Goal: Task Accomplishment & Management: Use online tool/utility

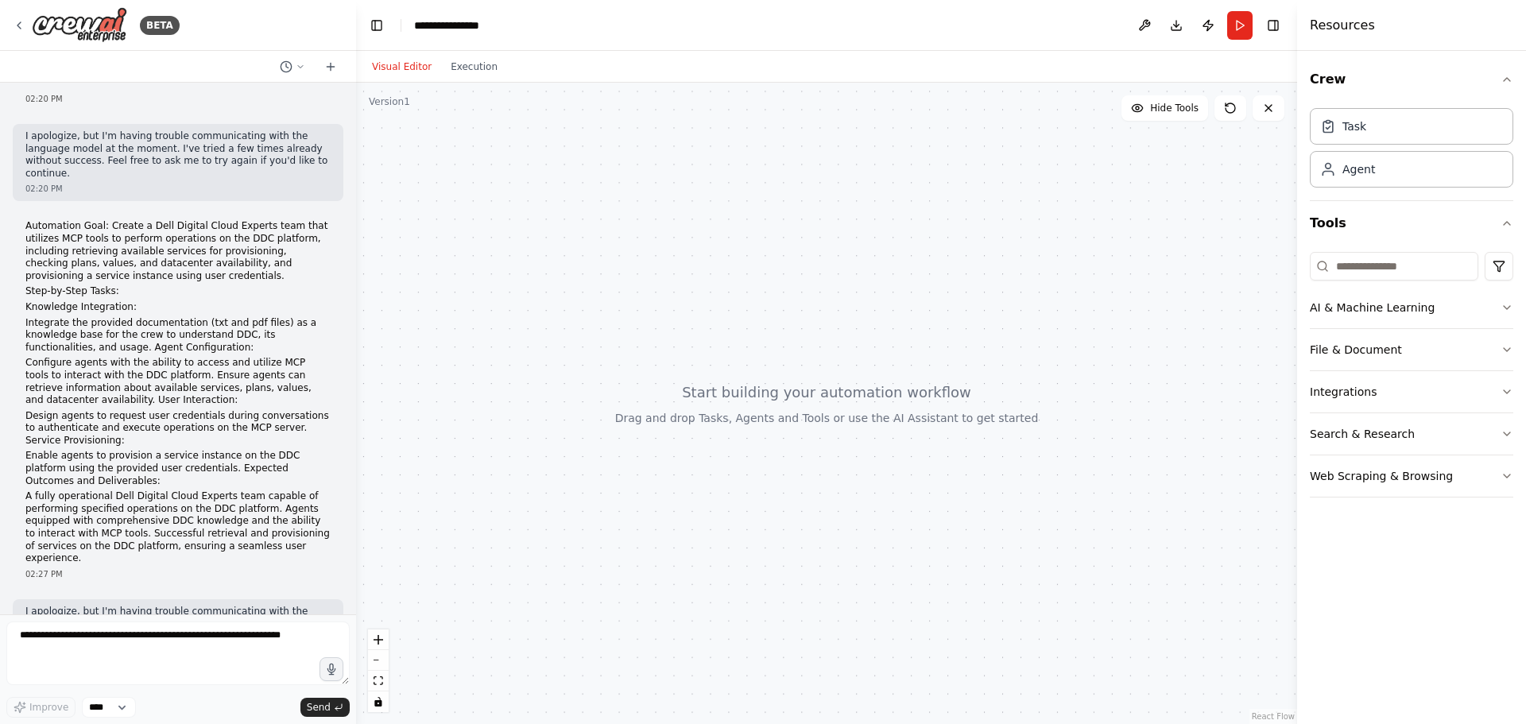
click at [100, 647] on textarea at bounding box center [177, 653] width 343 height 64
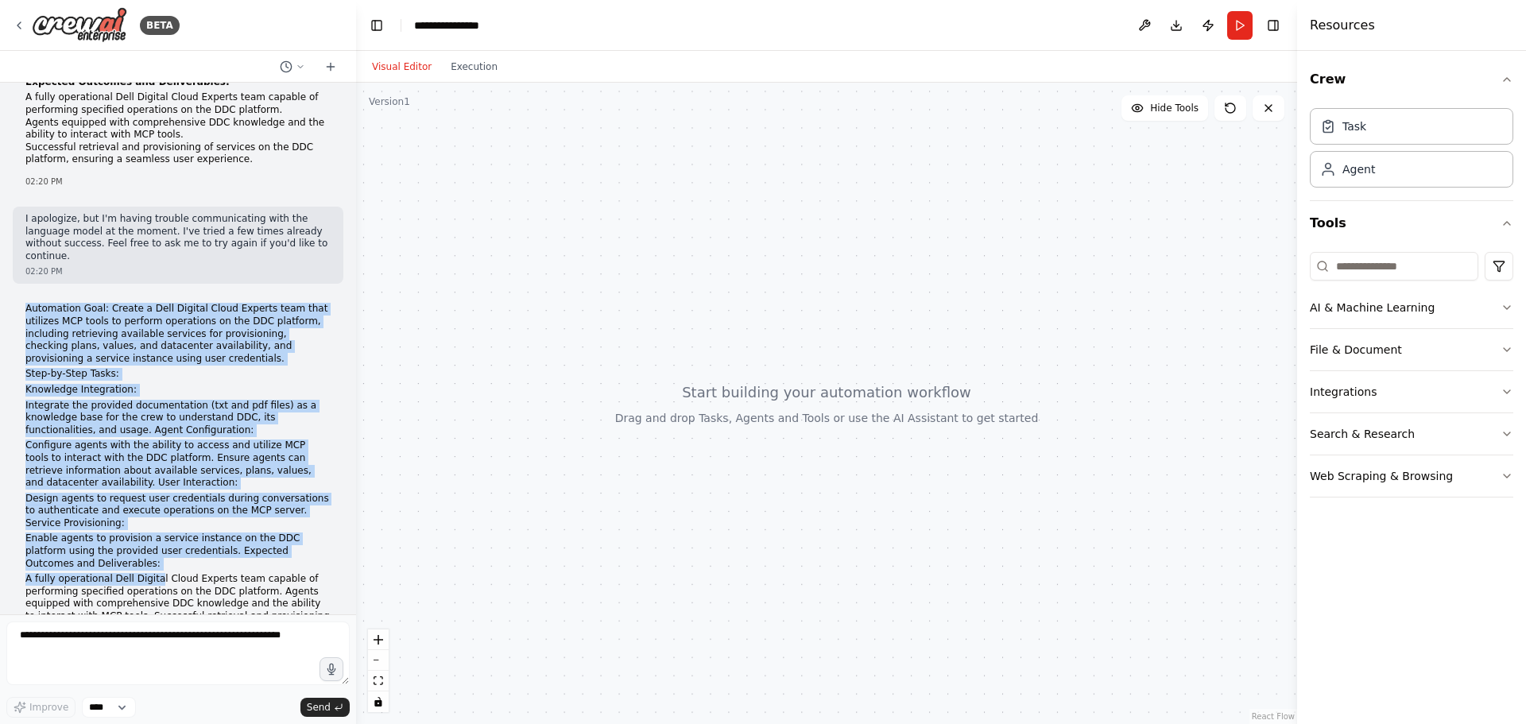
scroll to position [1060, 0]
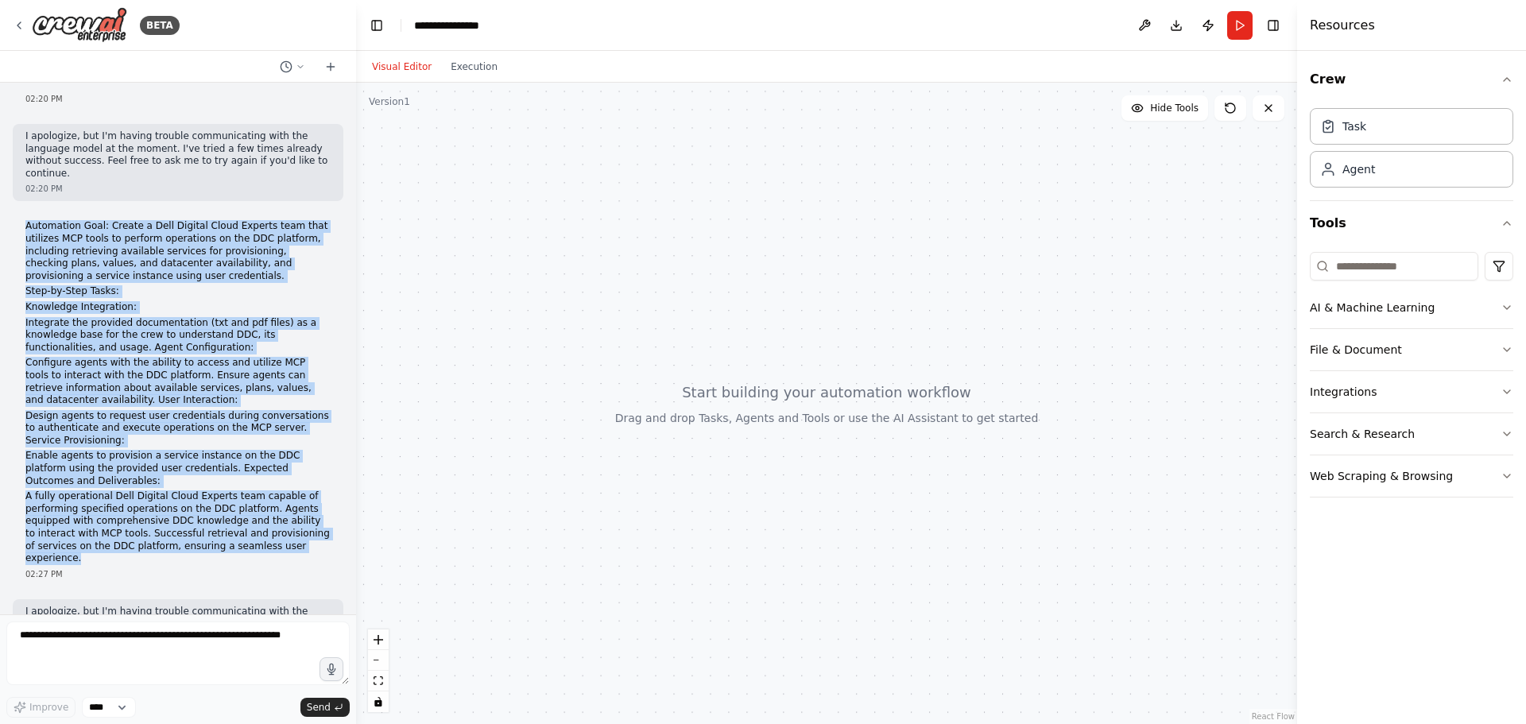
drag, startPoint x: 25, startPoint y: 335, endPoint x: 308, endPoint y: 501, distance: 329.1
click at [308, 501] on div "Automation Goal: Create a Dell Digital Cloud Experts team that utilizes MCP too…" at bounding box center [178, 400] width 331 height 372
copy div "Automation Goal: Create a Dell Digital Cloud Experts team that utilizes MCP too…"
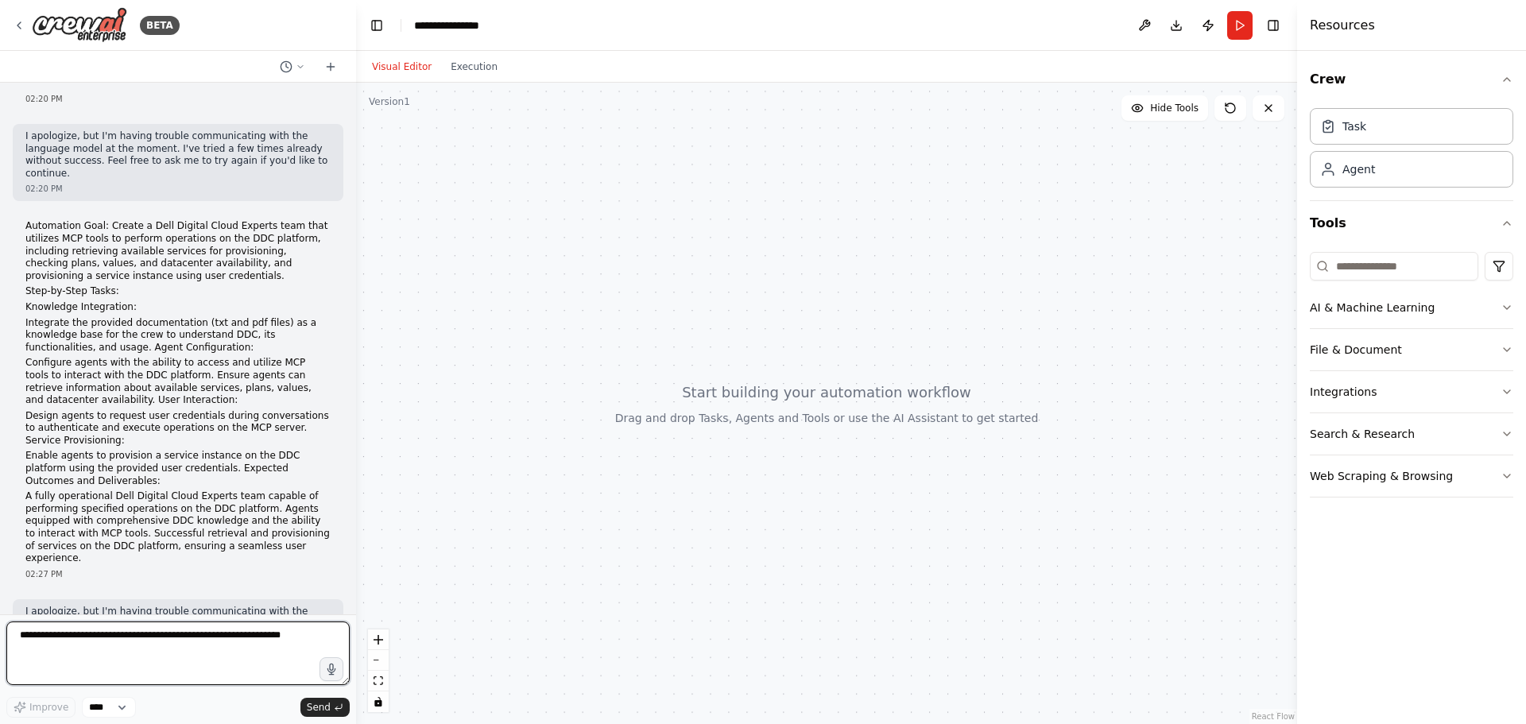
click at [161, 644] on textarea at bounding box center [177, 653] width 343 height 64
paste textarea "**********"
type textarea "**********"
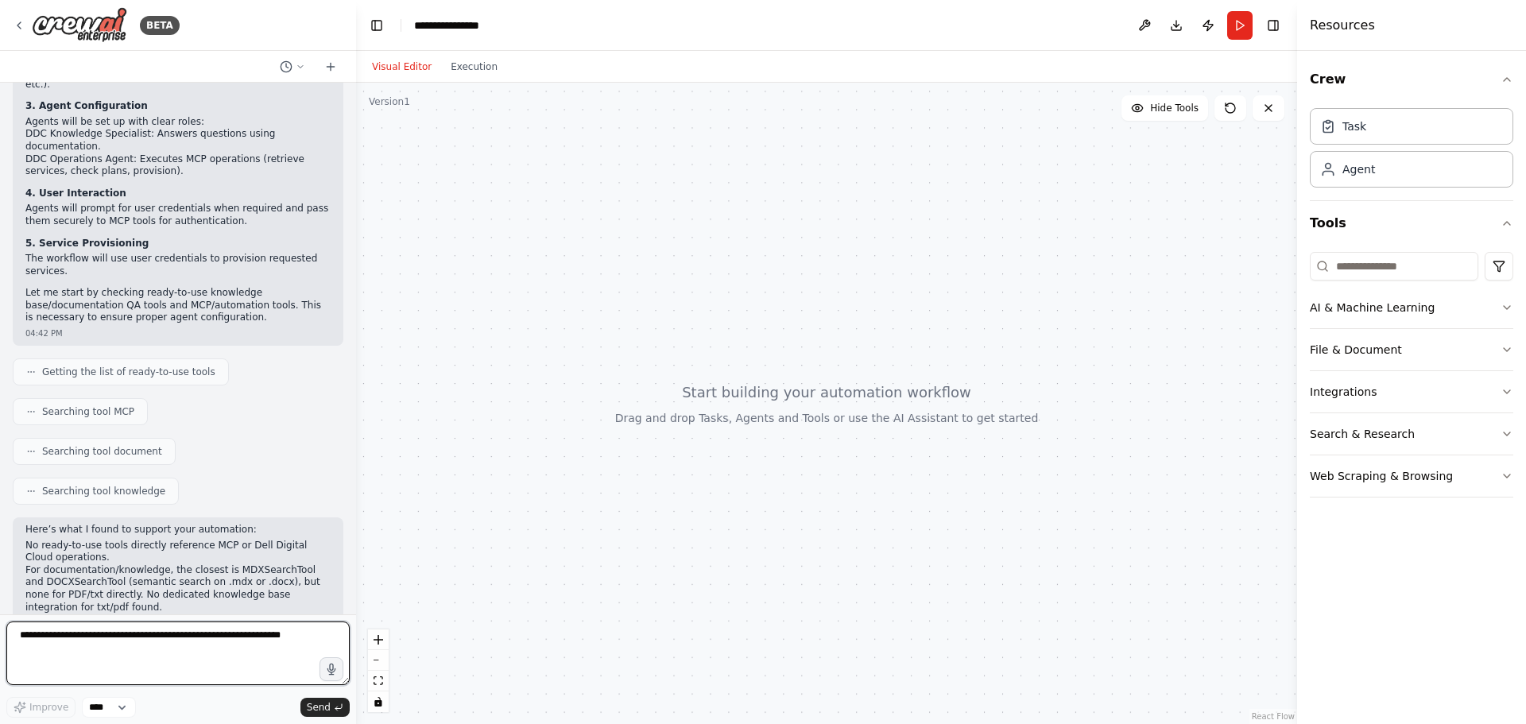
scroll to position [2273, 0]
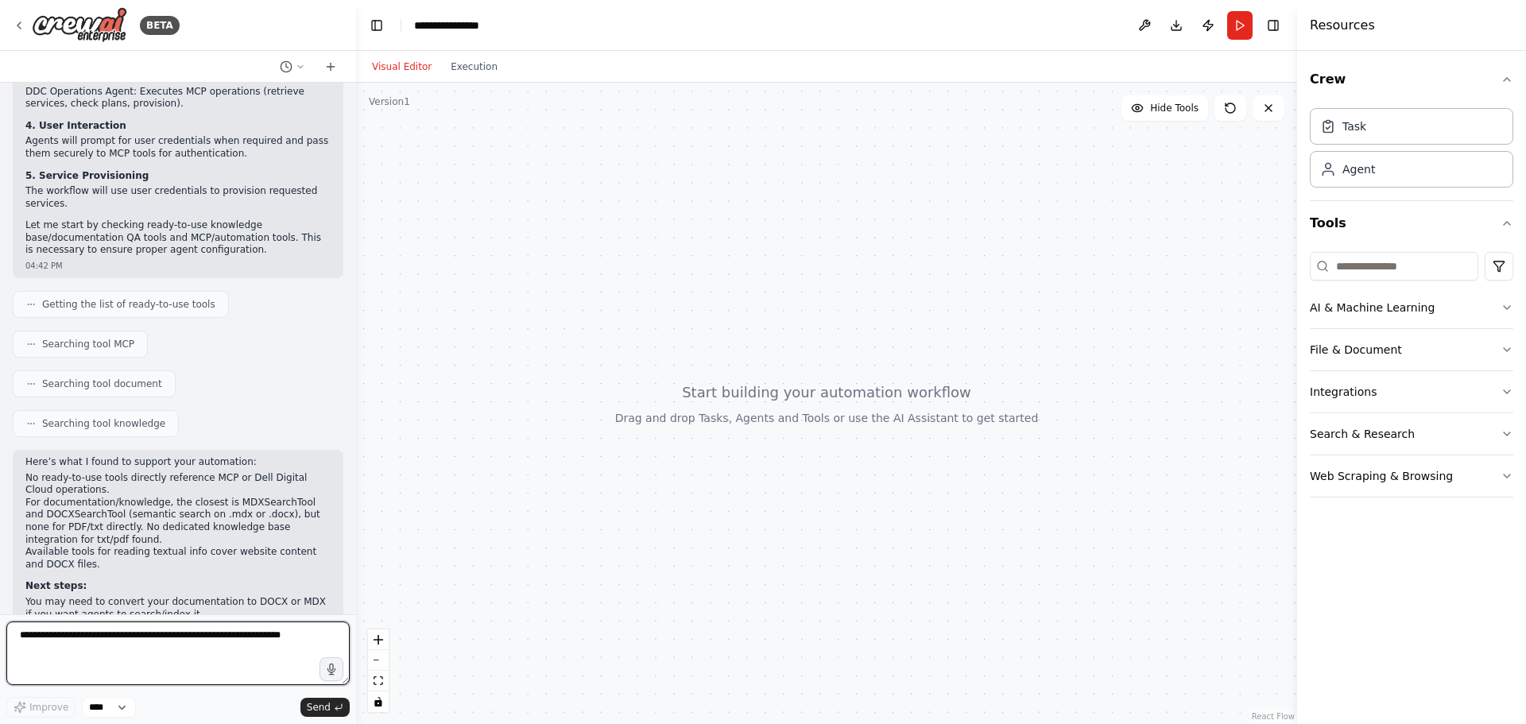
click at [128, 628] on textarea at bounding box center [177, 653] width 343 height 64
type textarea "**********"
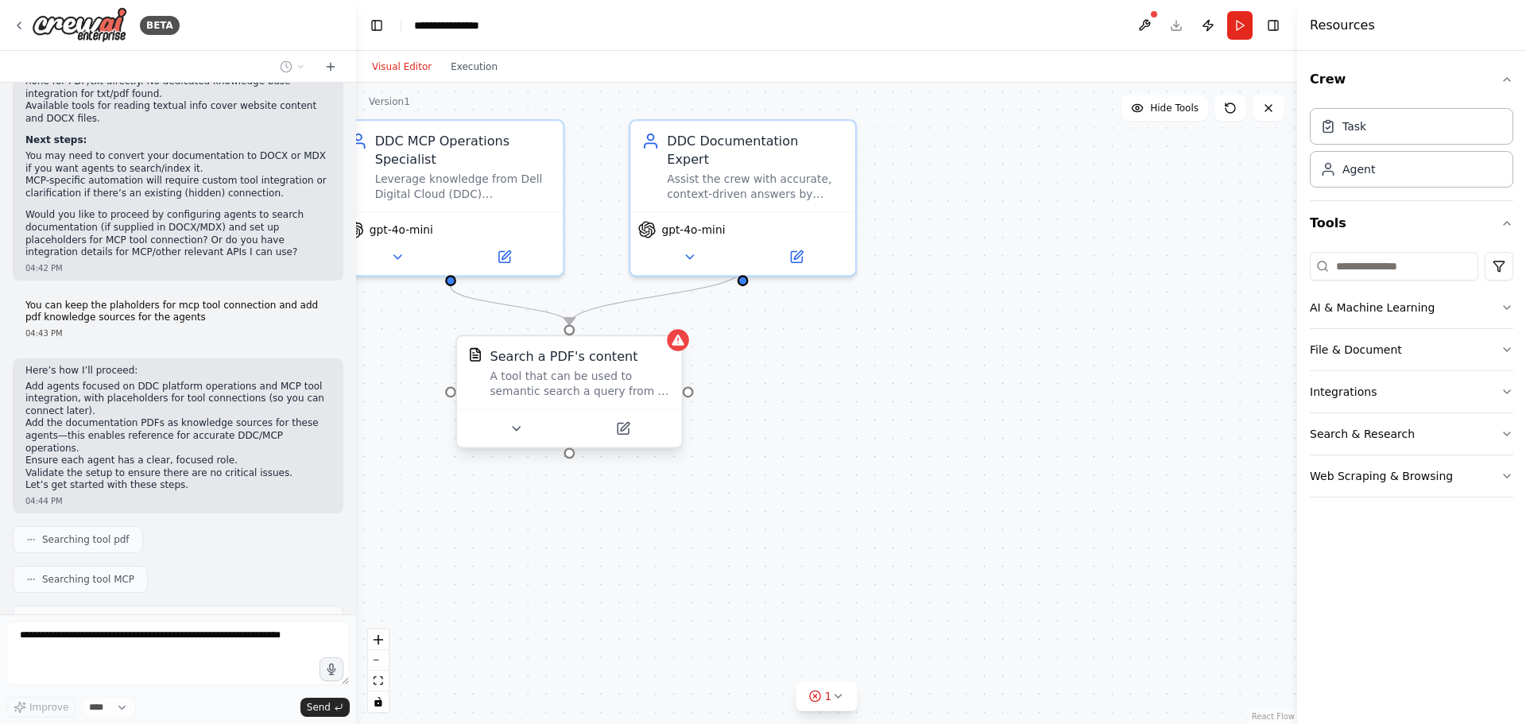
scroll to position [2758, 0]
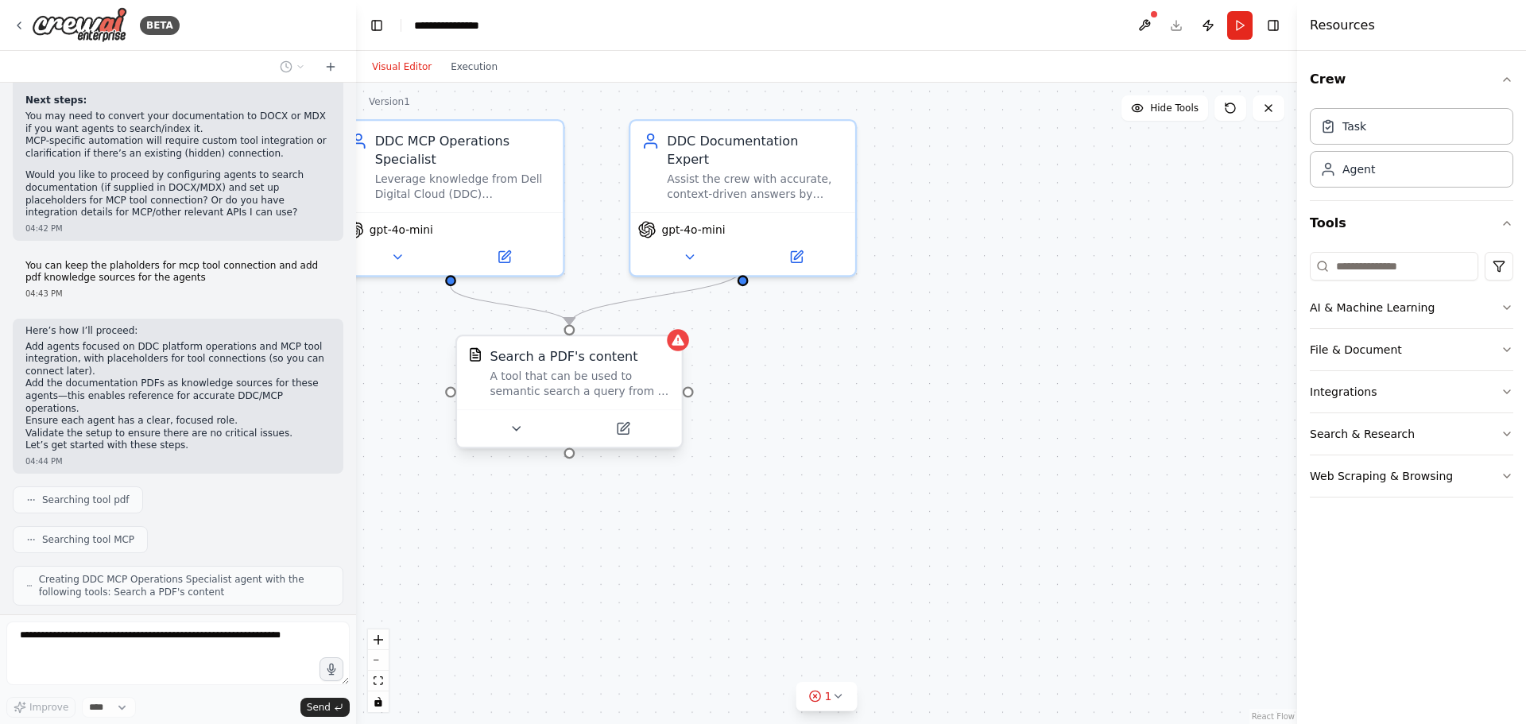
click at [540, 385] on div "A tool that can be used to semantic search a query from a PDF's content." at bounding box center [580, 384] width 180 height 29
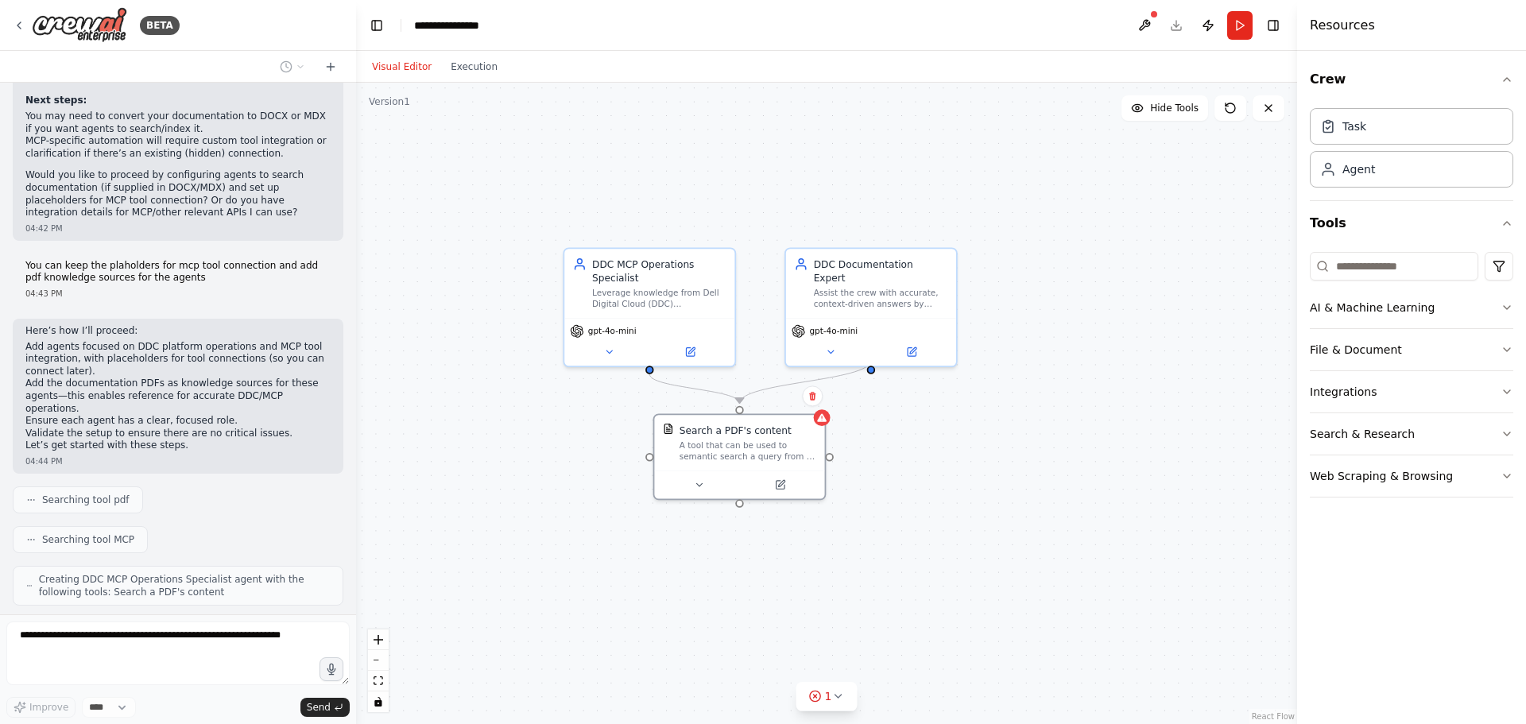
drag, startPoint x: 481, startPoint y: 541, endPoint x: 675, endPoint y: 572, distance: 196.4
click at [675, 572] on div ".deletable-edge-delete-btn { width: 20px; height: 20px; border: 0px solid #ffff…" at bounding box center [826, 403] width 941 height 641
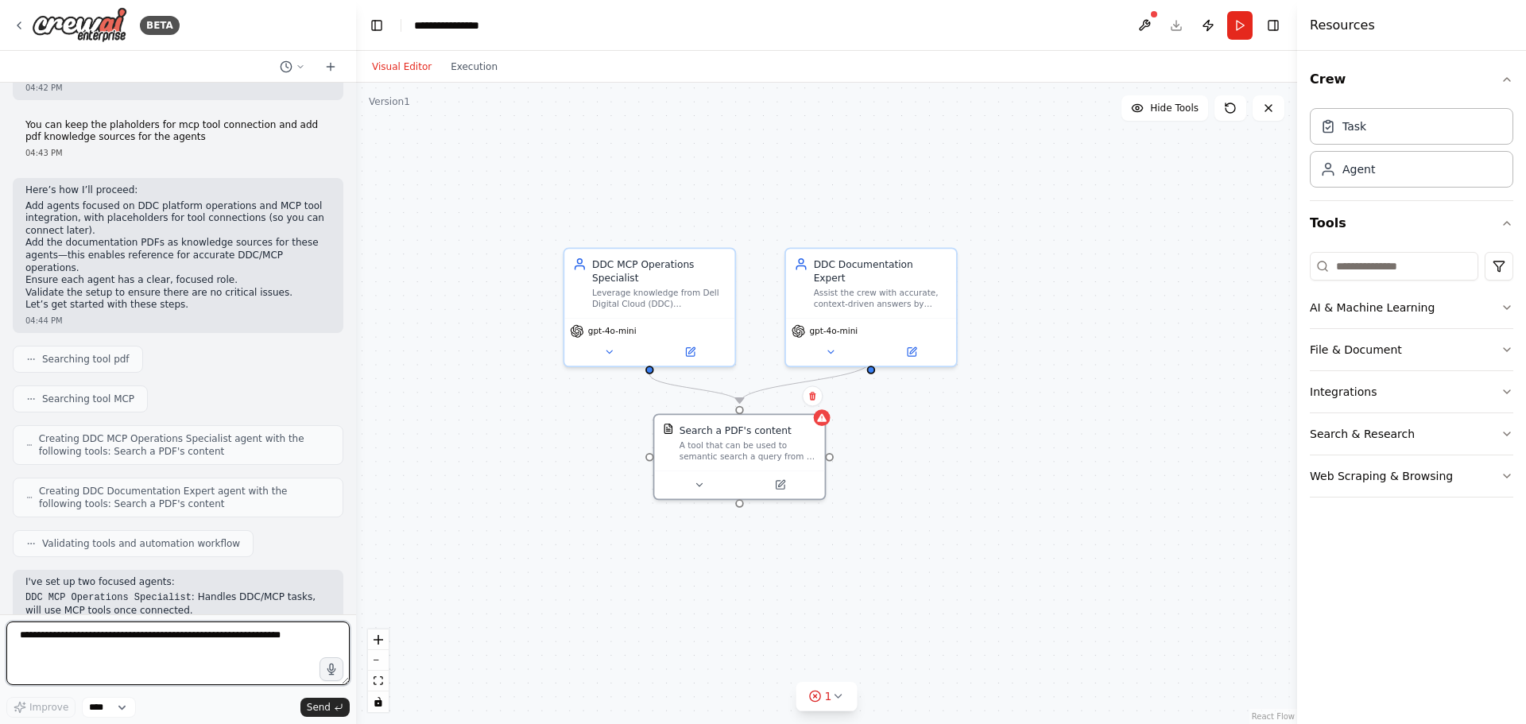
scroll to position [2912, 0]
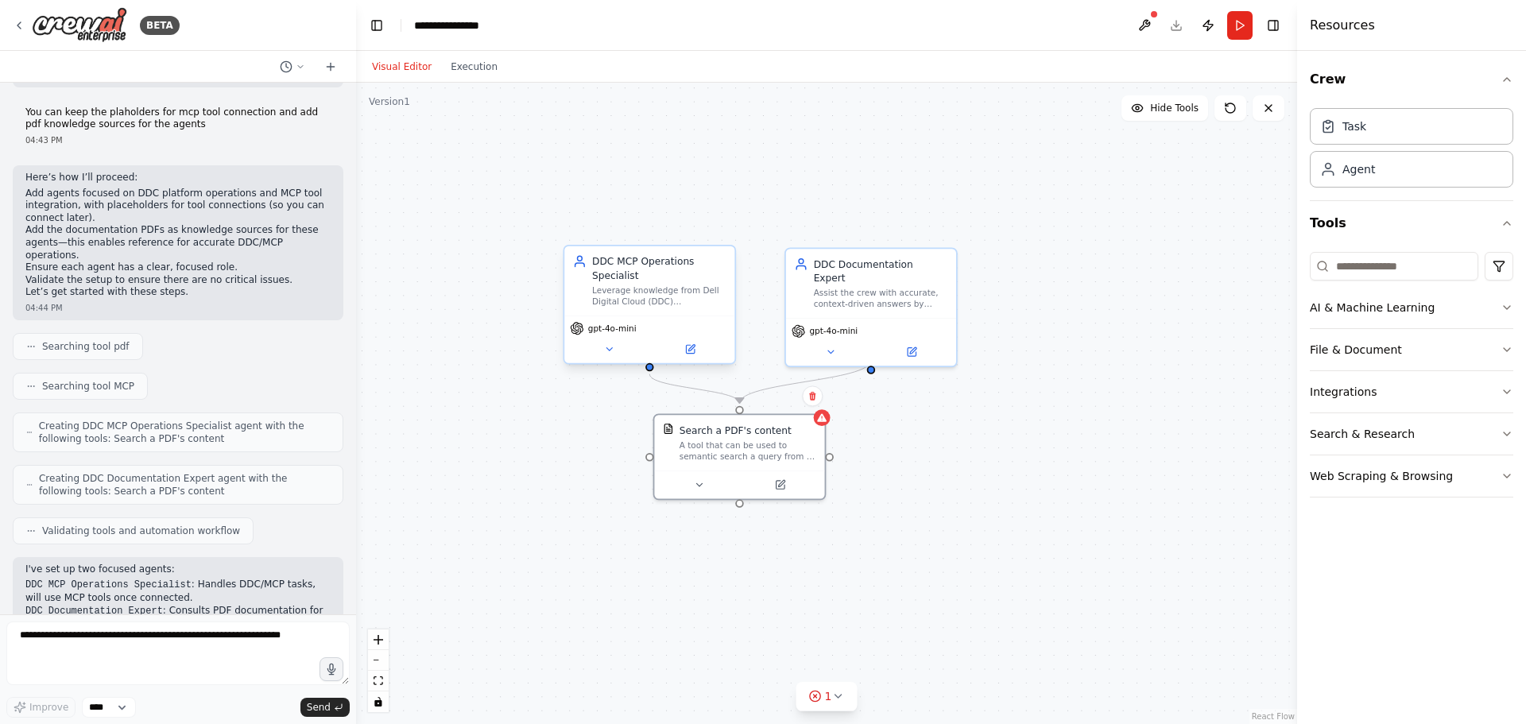
click at [663, 300] on div "Leverage knowledge from Dell Digital Cloud (DDC) documentation (PDFs) and (once…" at bounding box center [659, 295] width 134 height 22
click at [687, 351] on icon at bounding box center [690, 349] width 8 height 8
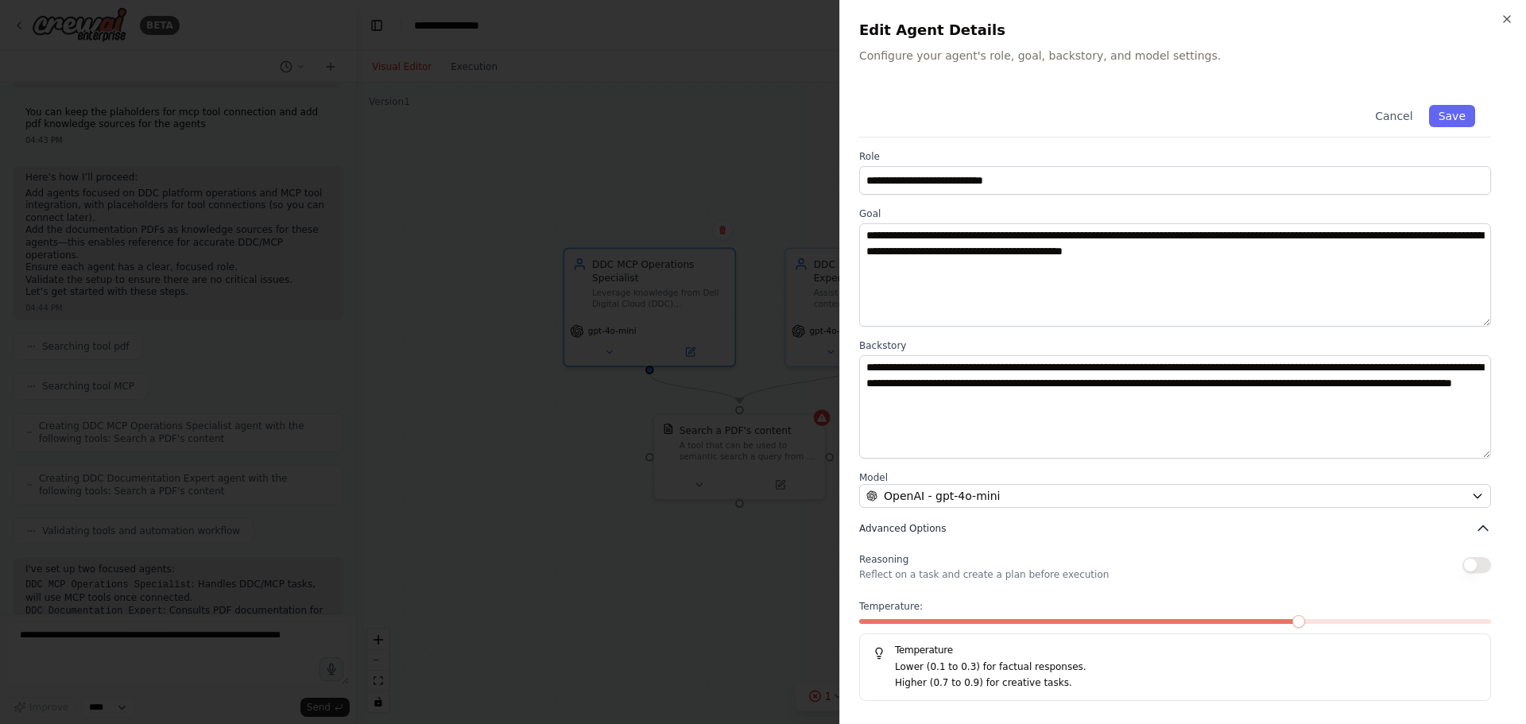
click at [962, 526] on button "Advanced Options" at bounding box center [1175, 529] width 632 height 16
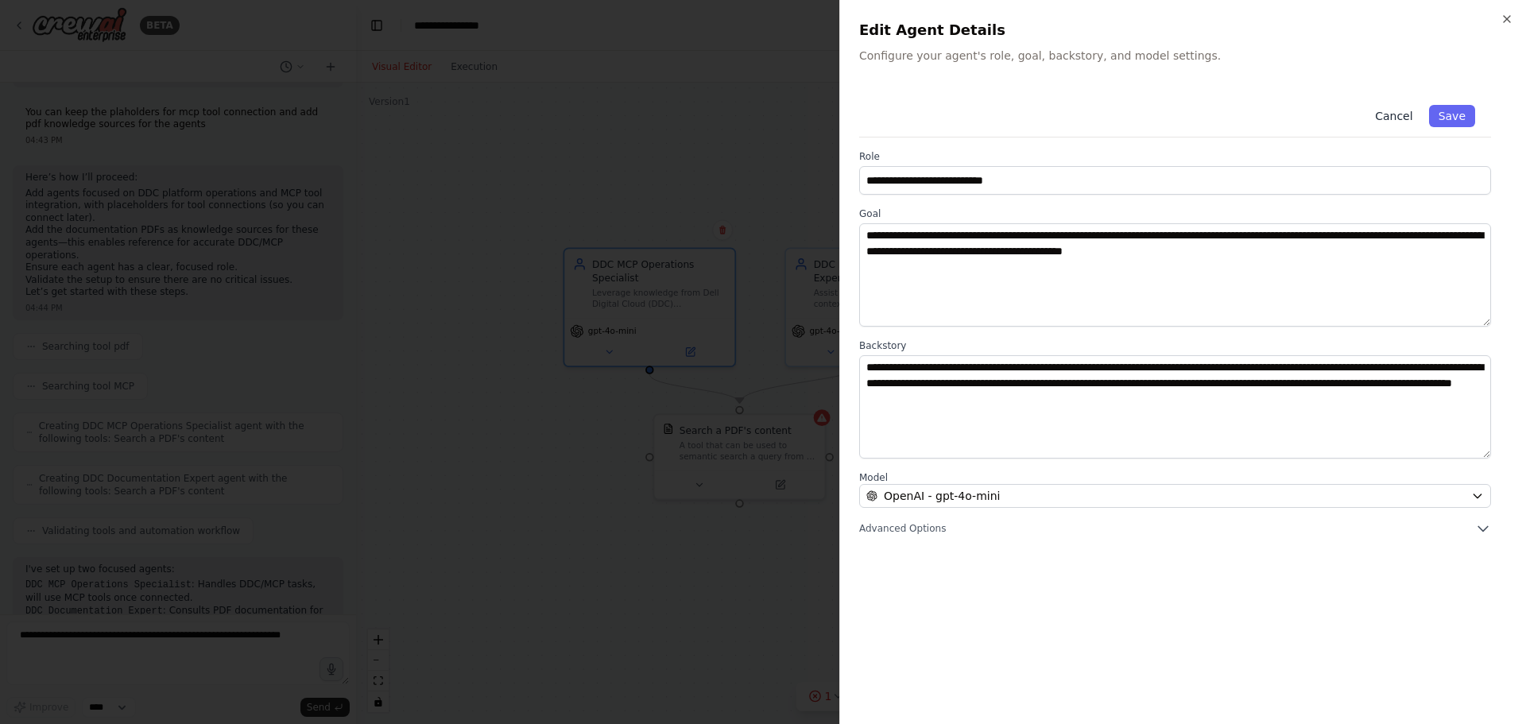
click at [1392, 117] on button "Cancel" at bounding box center [1393, 116] width 56 height 22
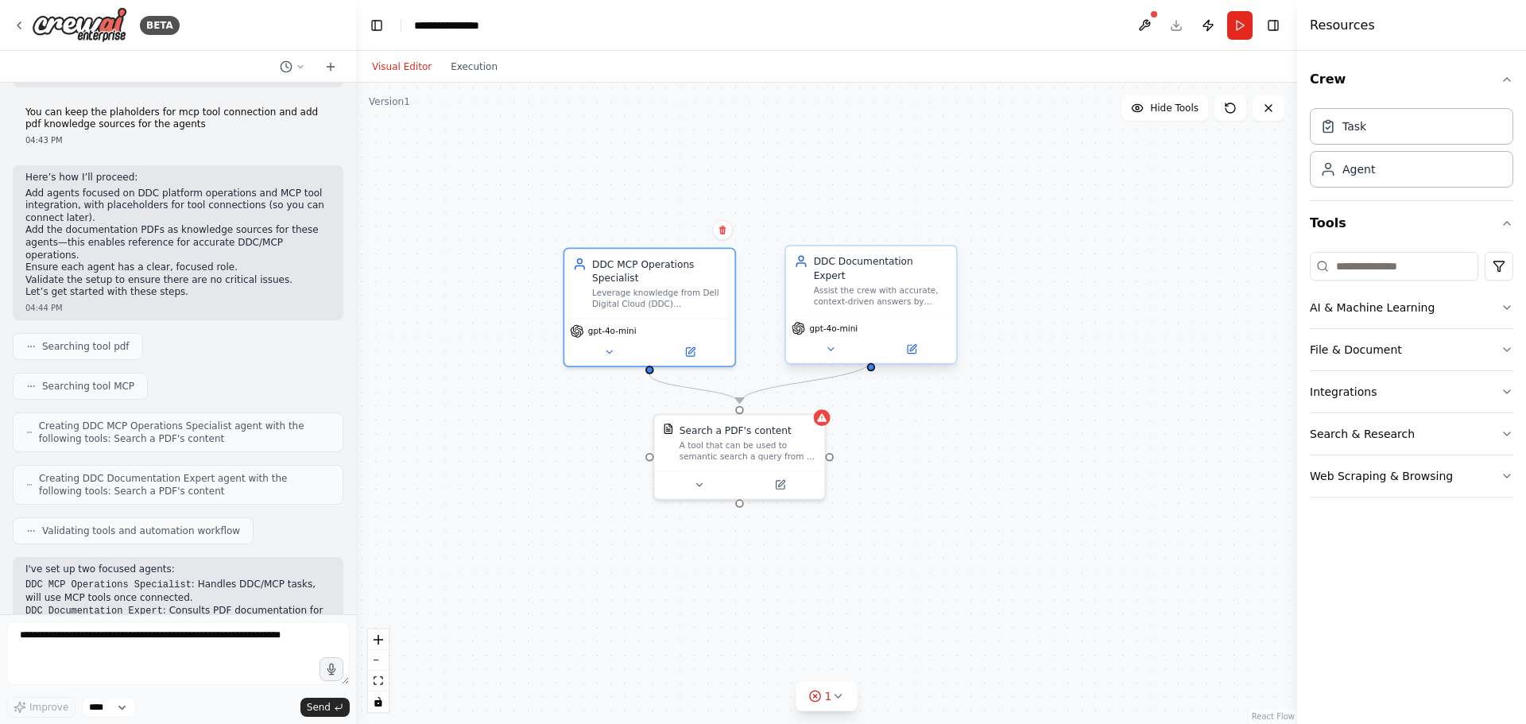
click at [884, 284] on div "Assist the crew with accurate, context-driven answers by consulting official De…" at bounding box center [881, 295] width 134 height 22
click at [853, 341] on button at bounding box center [830, 349] width 78 height 17
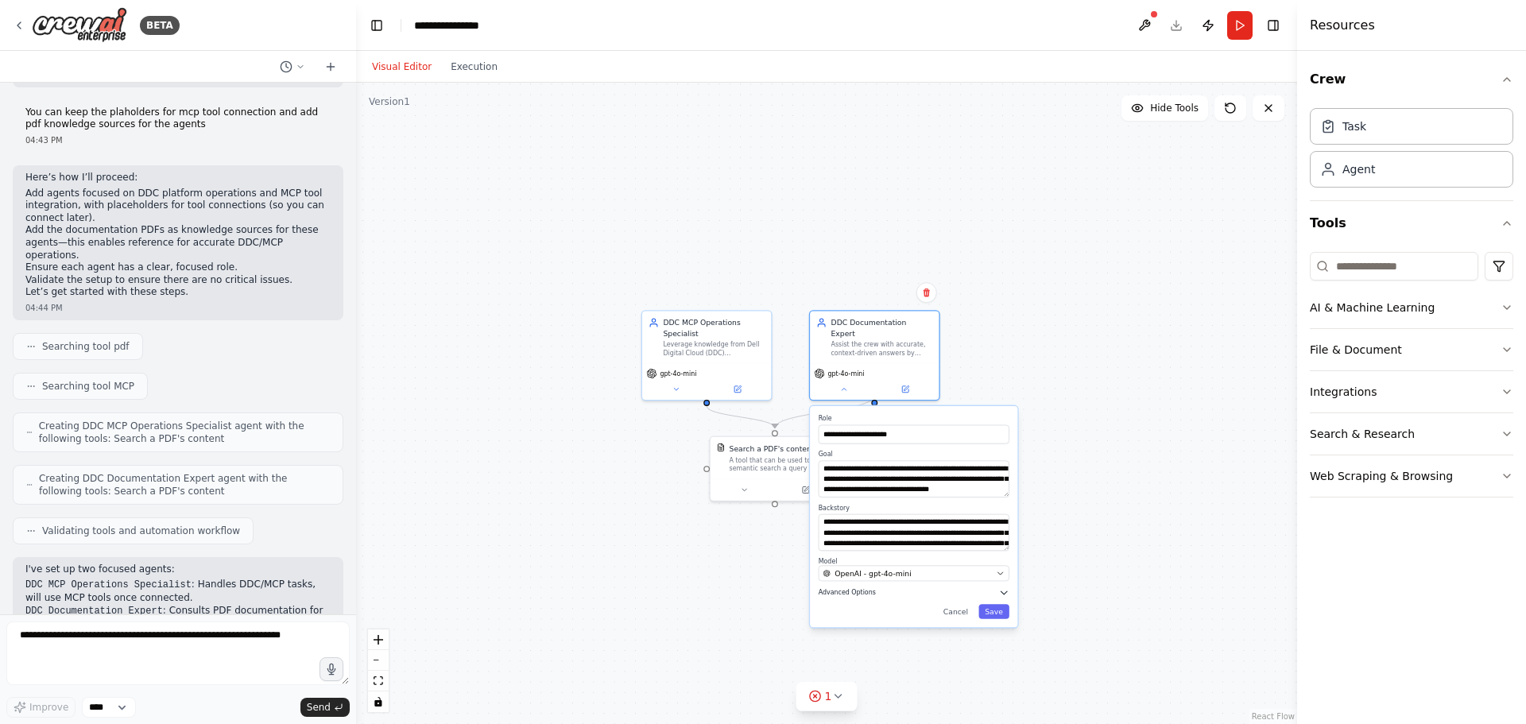
click at [855, 589] on span "Advanced Options" at bounding box center [847, 593] width 57 height 9
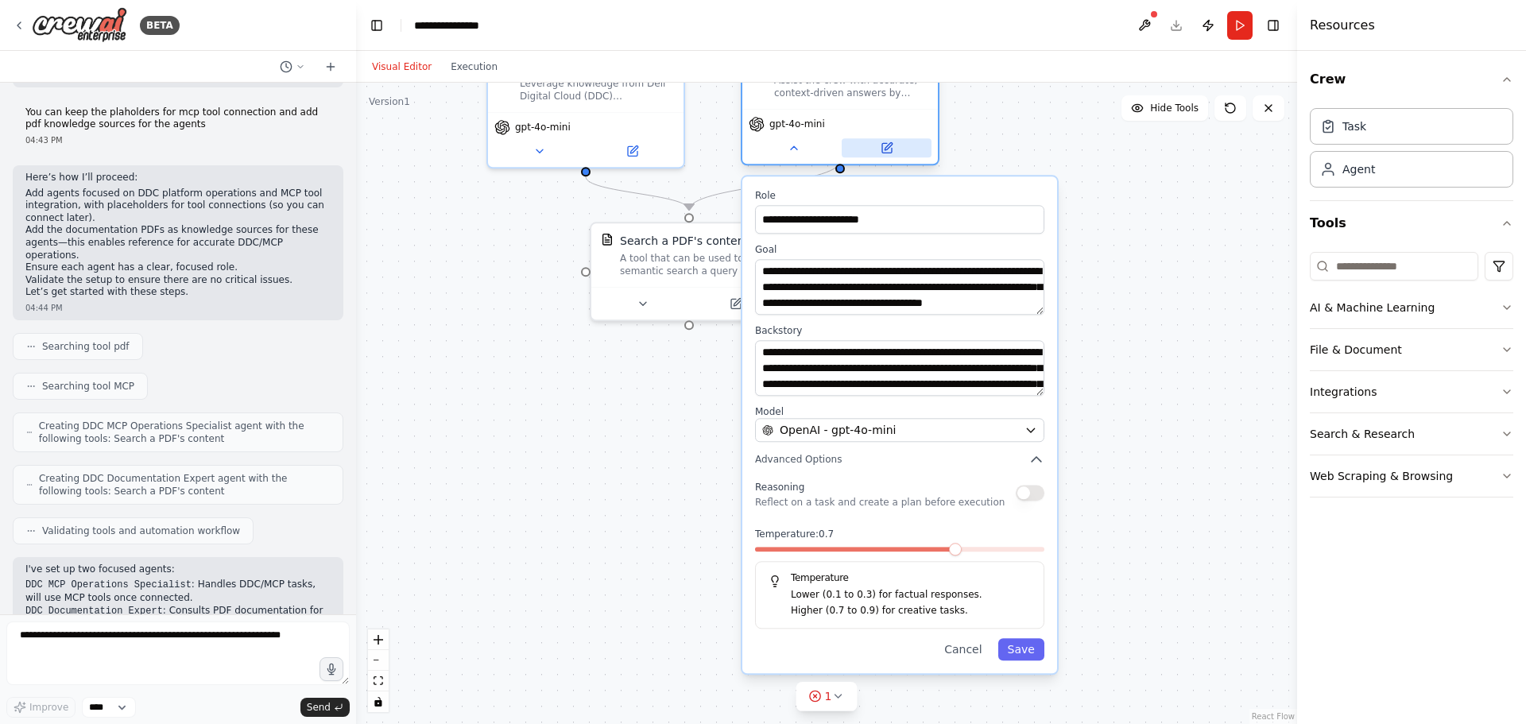
click at [891, 143] on icon at bounding box center [886, 148] width 10 height 10
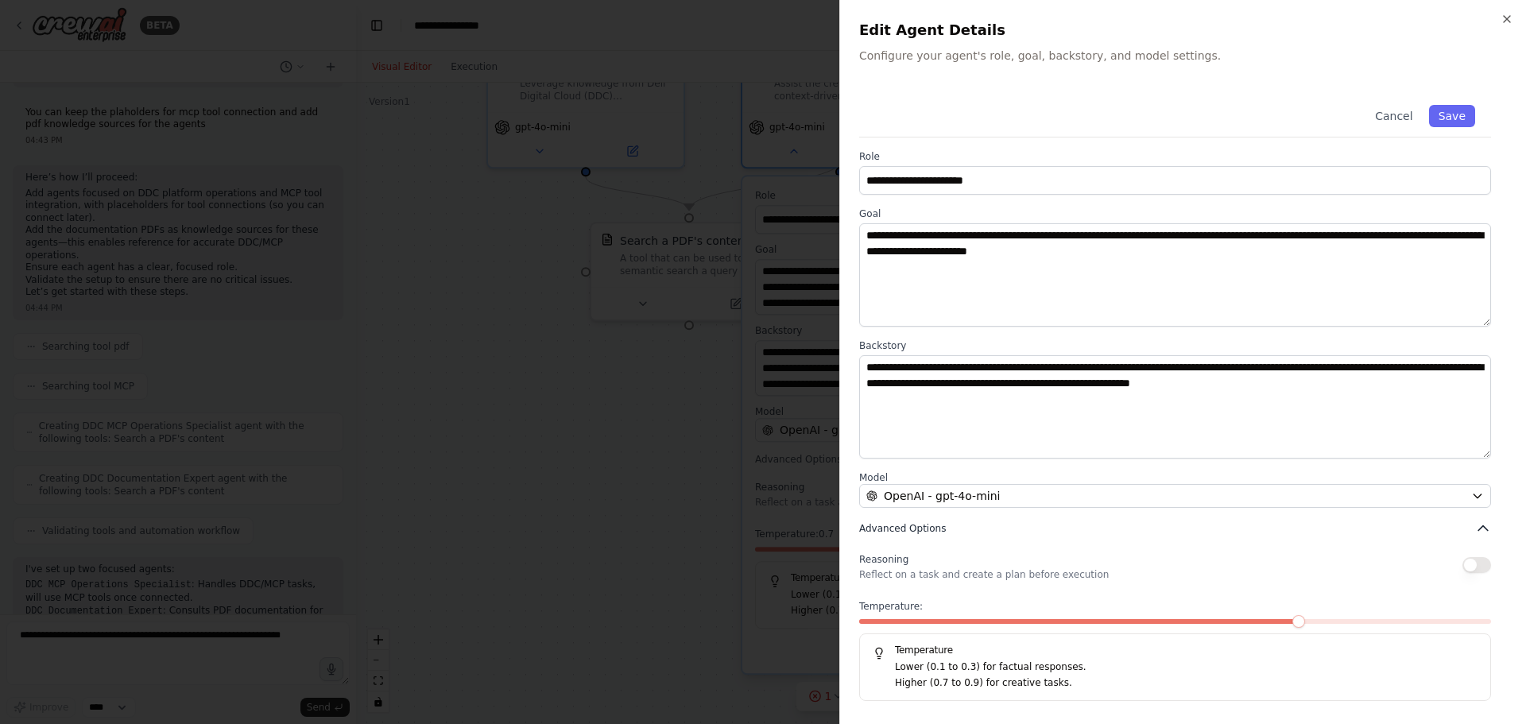
click at [926, 524] on span "Advanced Options" at bounding box center [902, 528] width 87 height 13
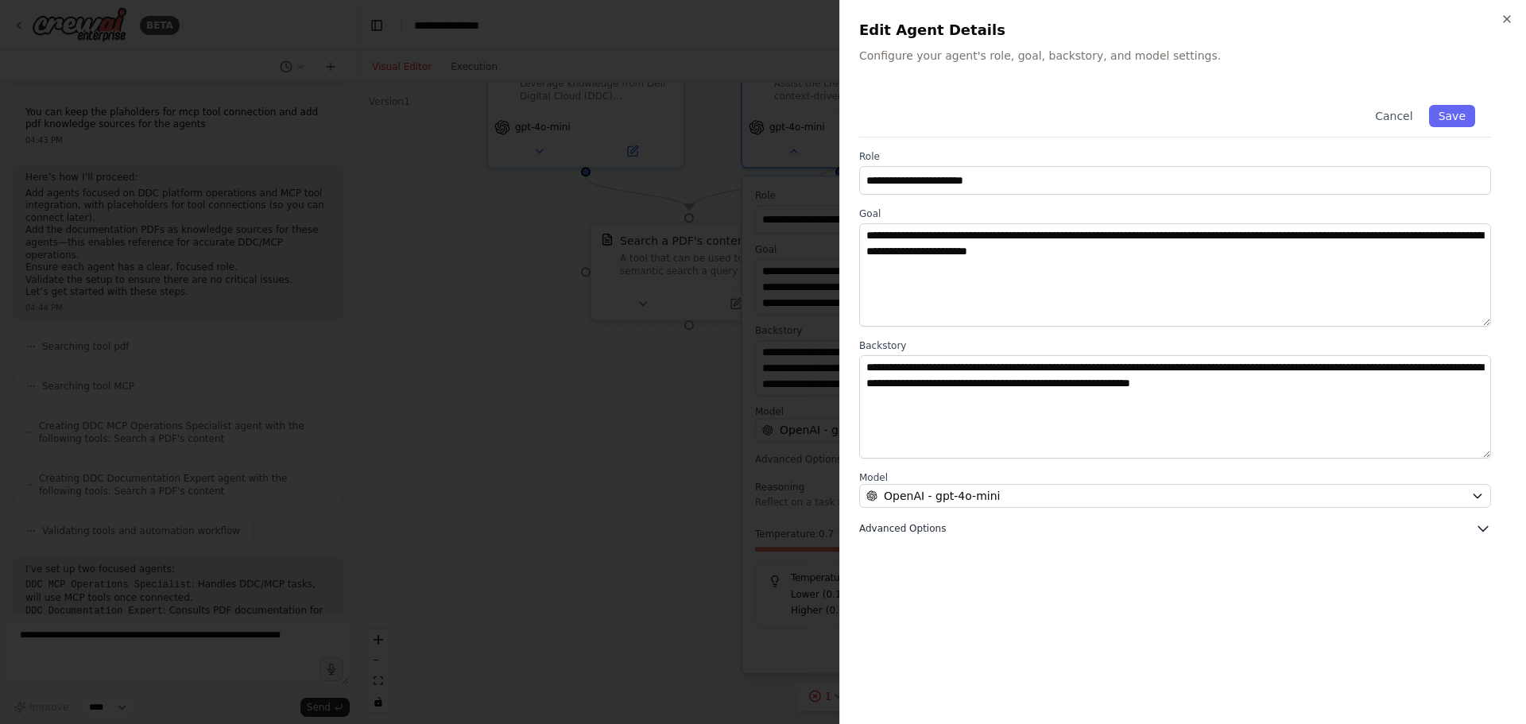
click at [929, 524] on span "Advanced Options" at bounding box center [902, 528] width 87 height 13
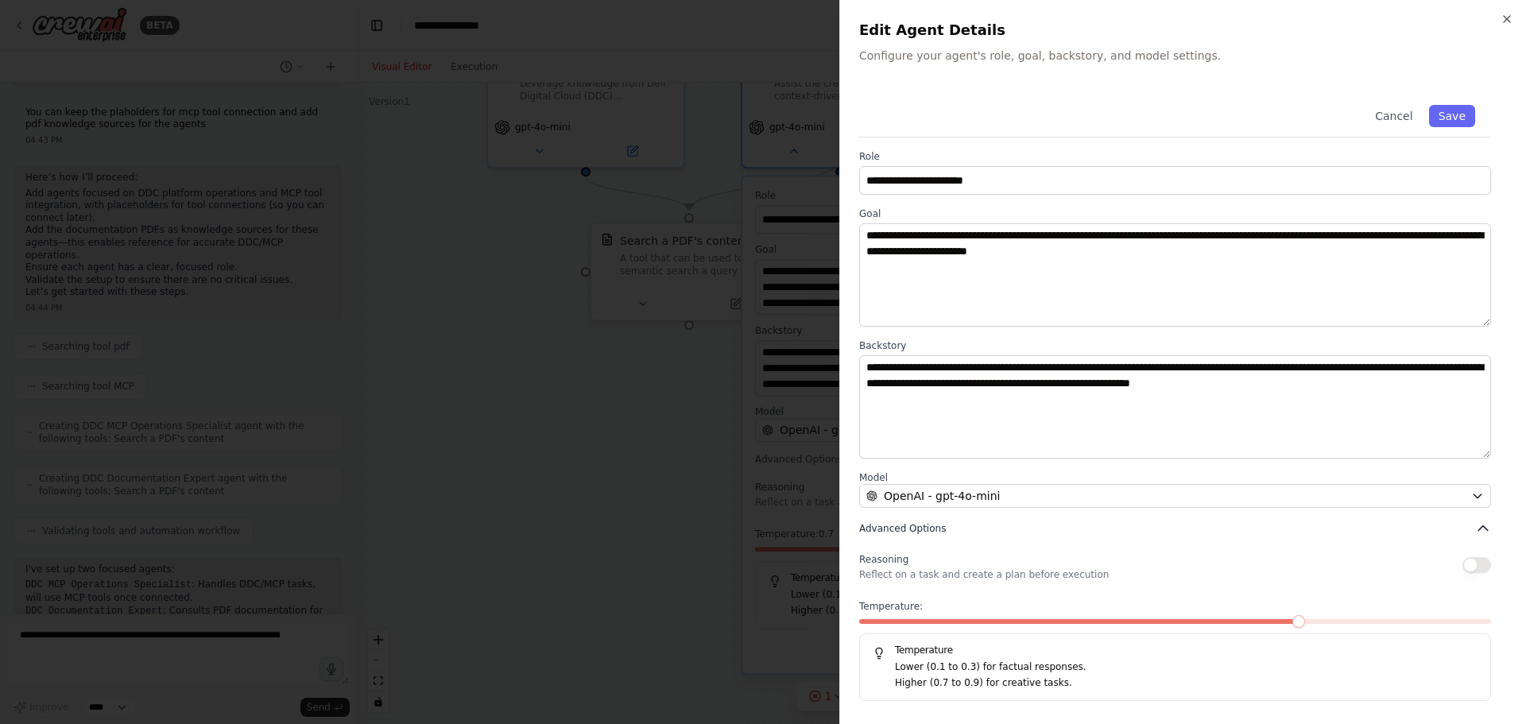
click at [922, 533] on span "Advanced Options" at bounding box center [902, 528] width 87 height 13
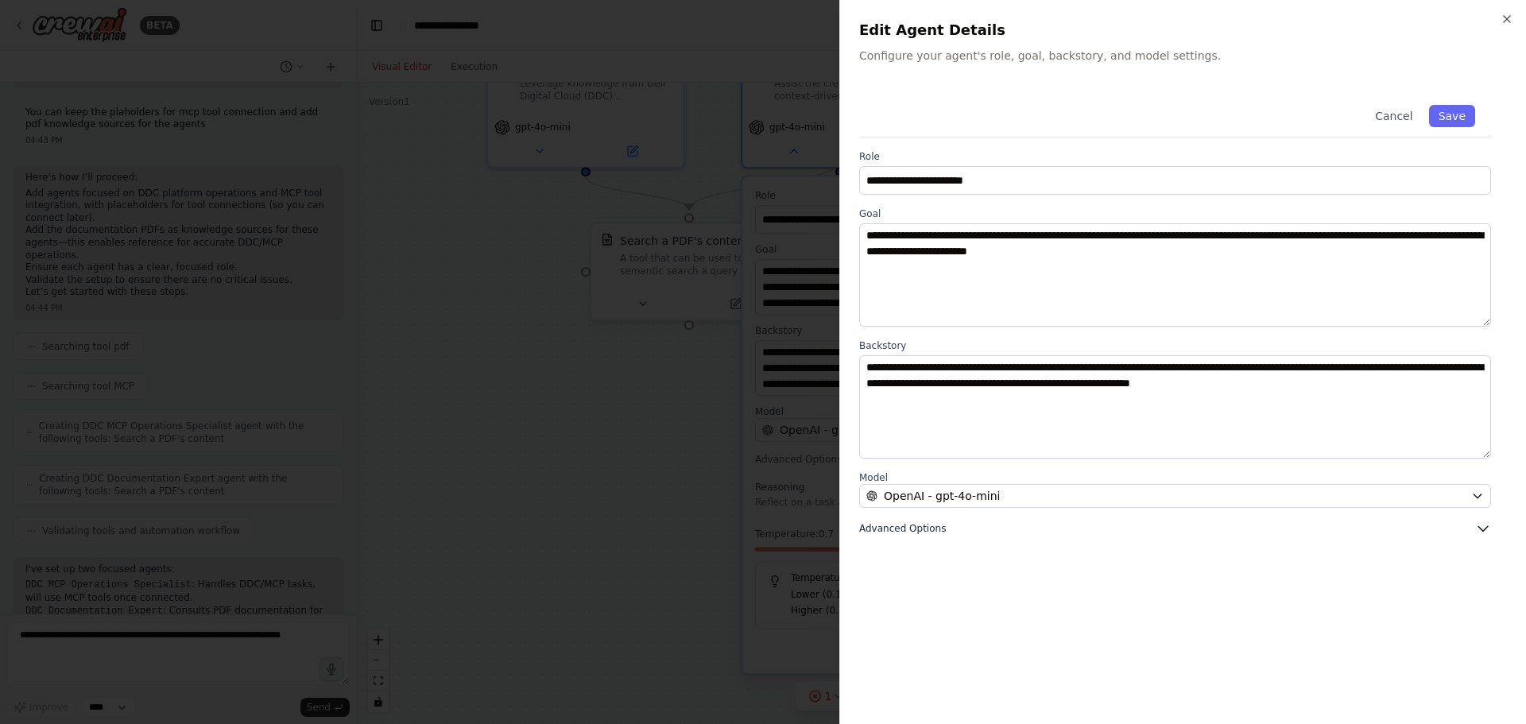
click at [922, 533] on span "Advanced Options" at bounding box center [902, 528] width 87 height 13
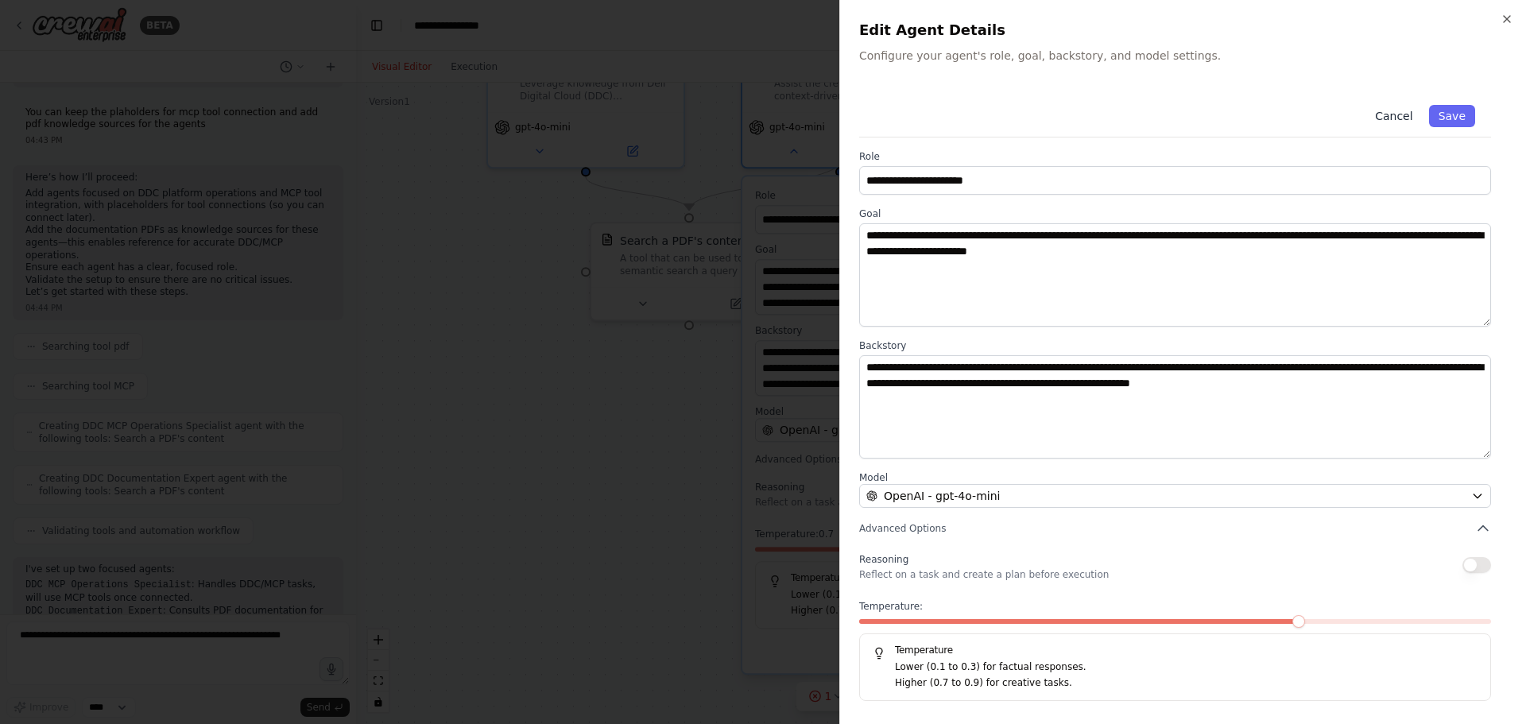
click at [1404, 122] on button "Cancel" at bounding box center [1393, 116] width 56 height 22
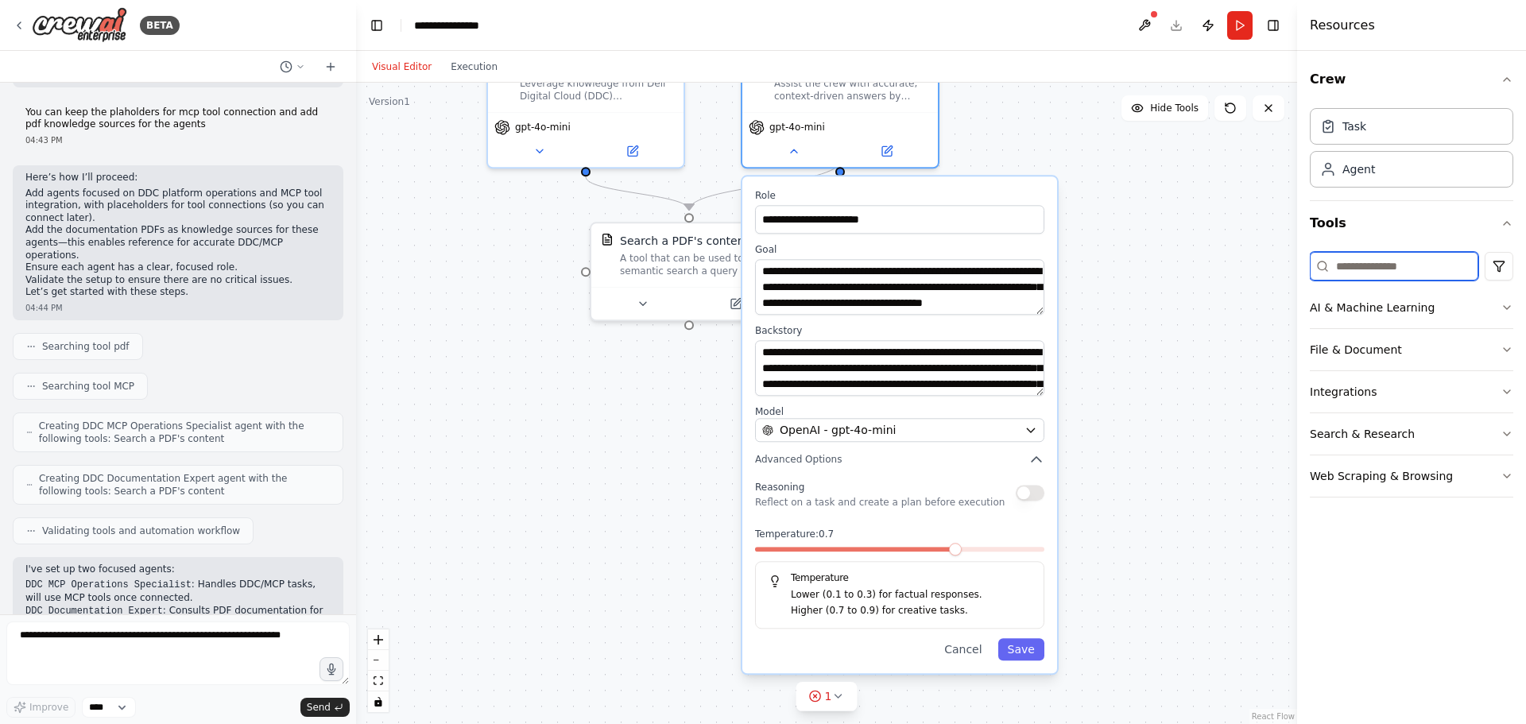
click at [1380, 263] on input at bounding box center [1394, 266] width 168 height 29
type input "****"
click at [1339, 83] on button "Crew" at bounding box center [1411, 79] width 203 height 45
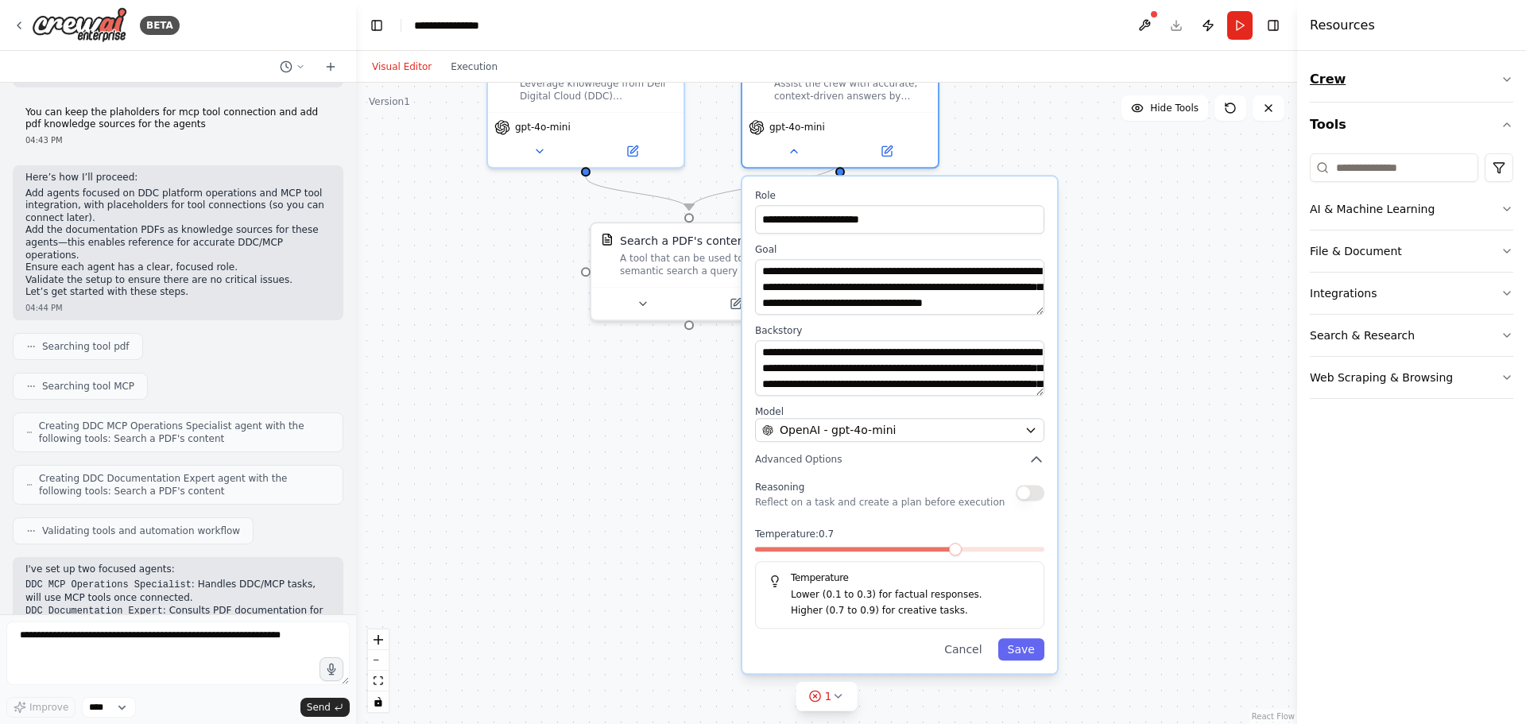
click at [1338, 83] on button "Crew" at bounding box center [1411, 79] width 203 height 45
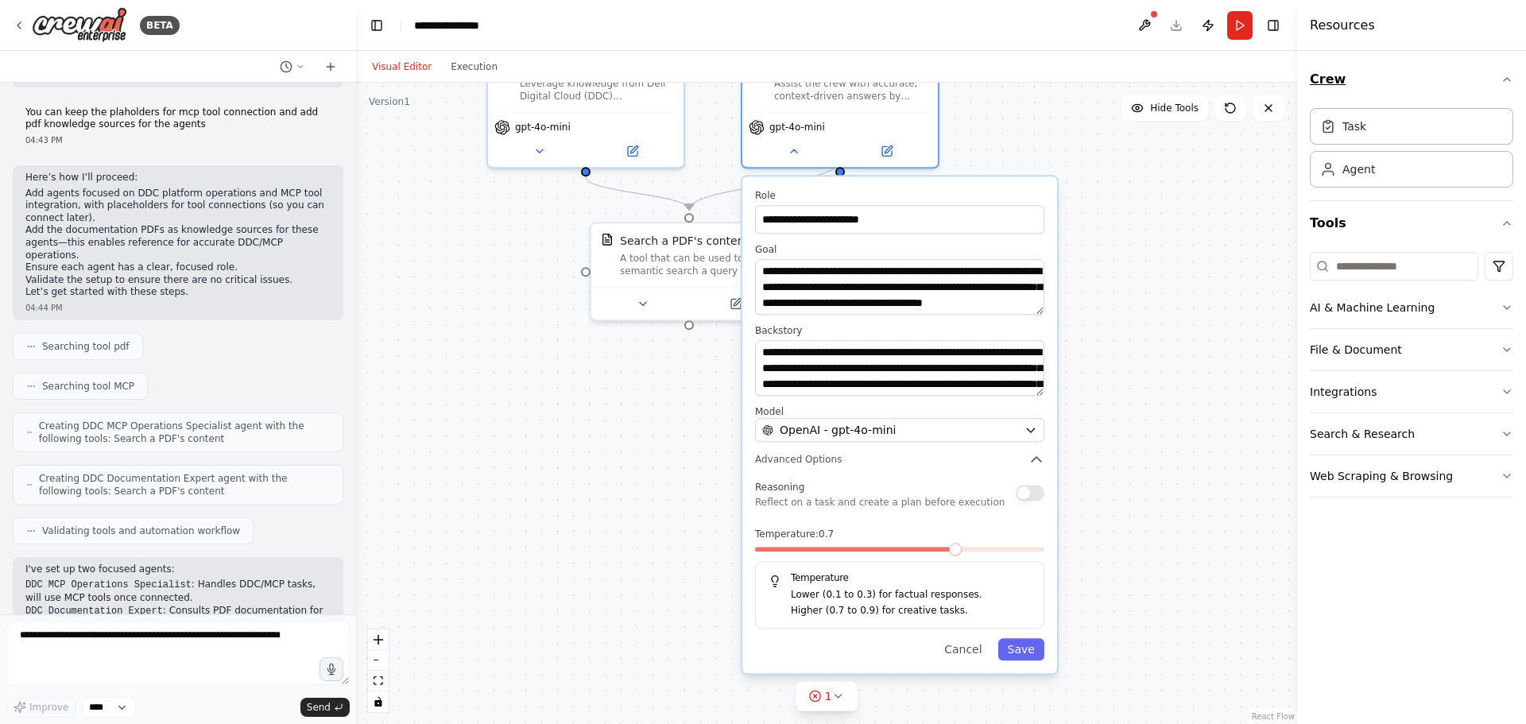
click at [1504, 68] on button "Crew" at bounding box center [1411, 79] width 203 height 45
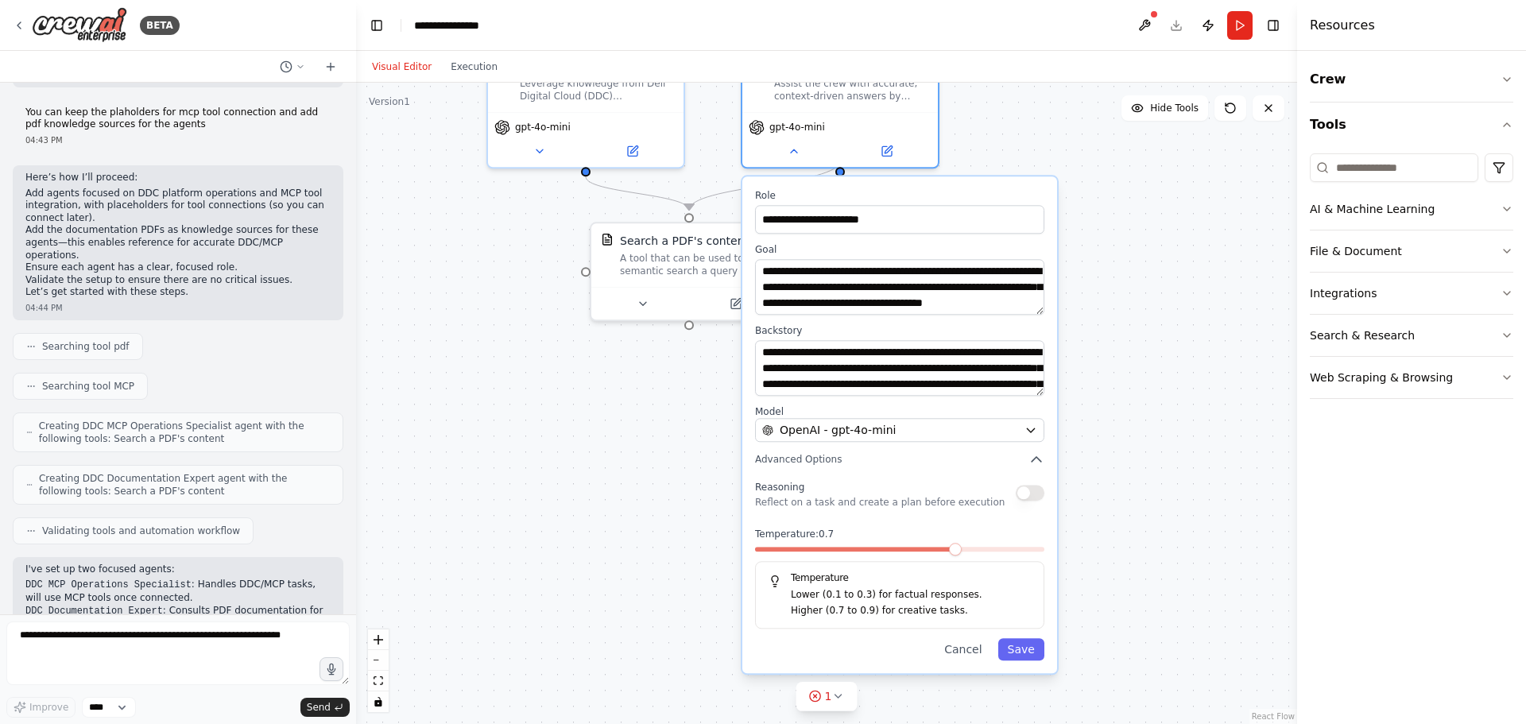
click at [1324, 31] on h4 "Resources" at bounding box center [1342, 25] width 65 height 19
click at [1508, 73] on icon "button" at bounding box center [1506, 79] width 13 height 13
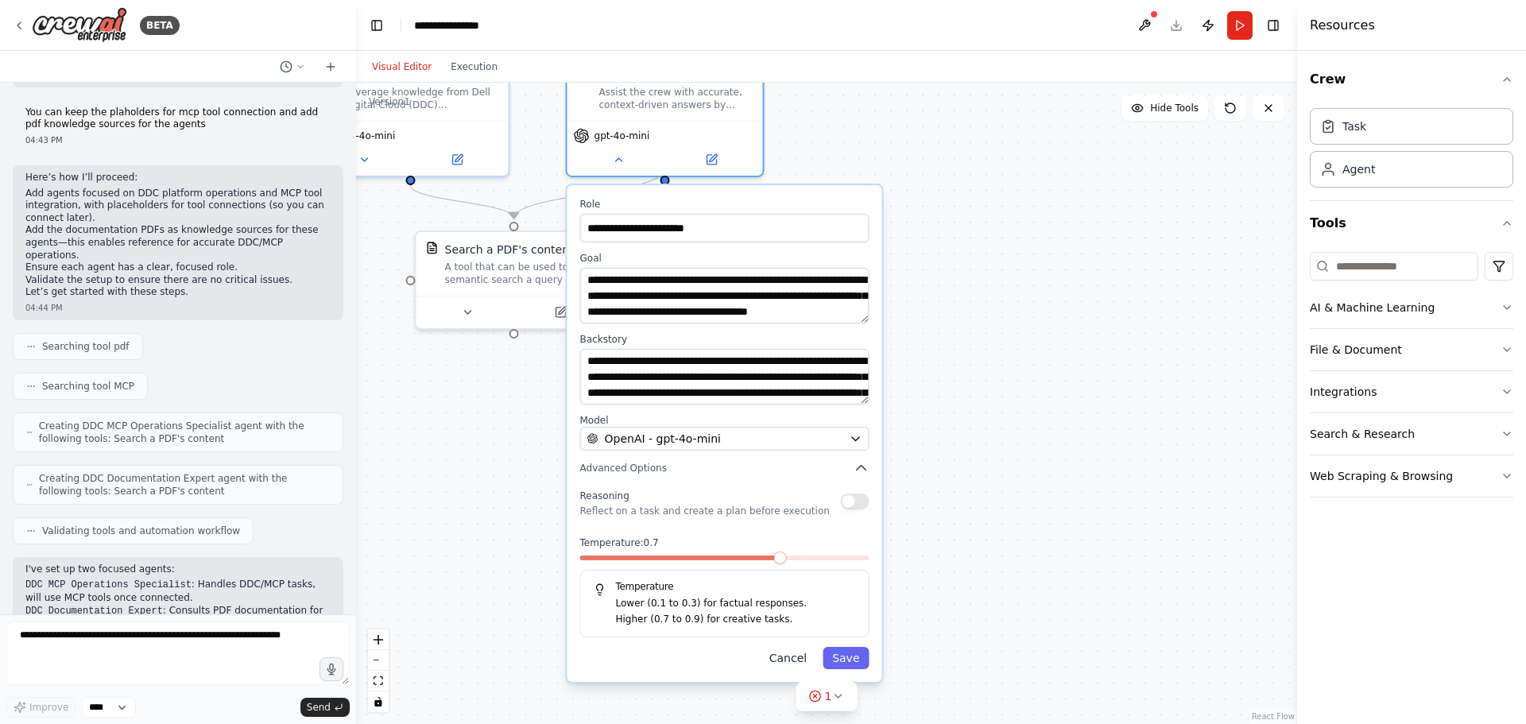
click at [803, 647] on button "Cancel" at bounding box center [788, 658] width 56 height 22
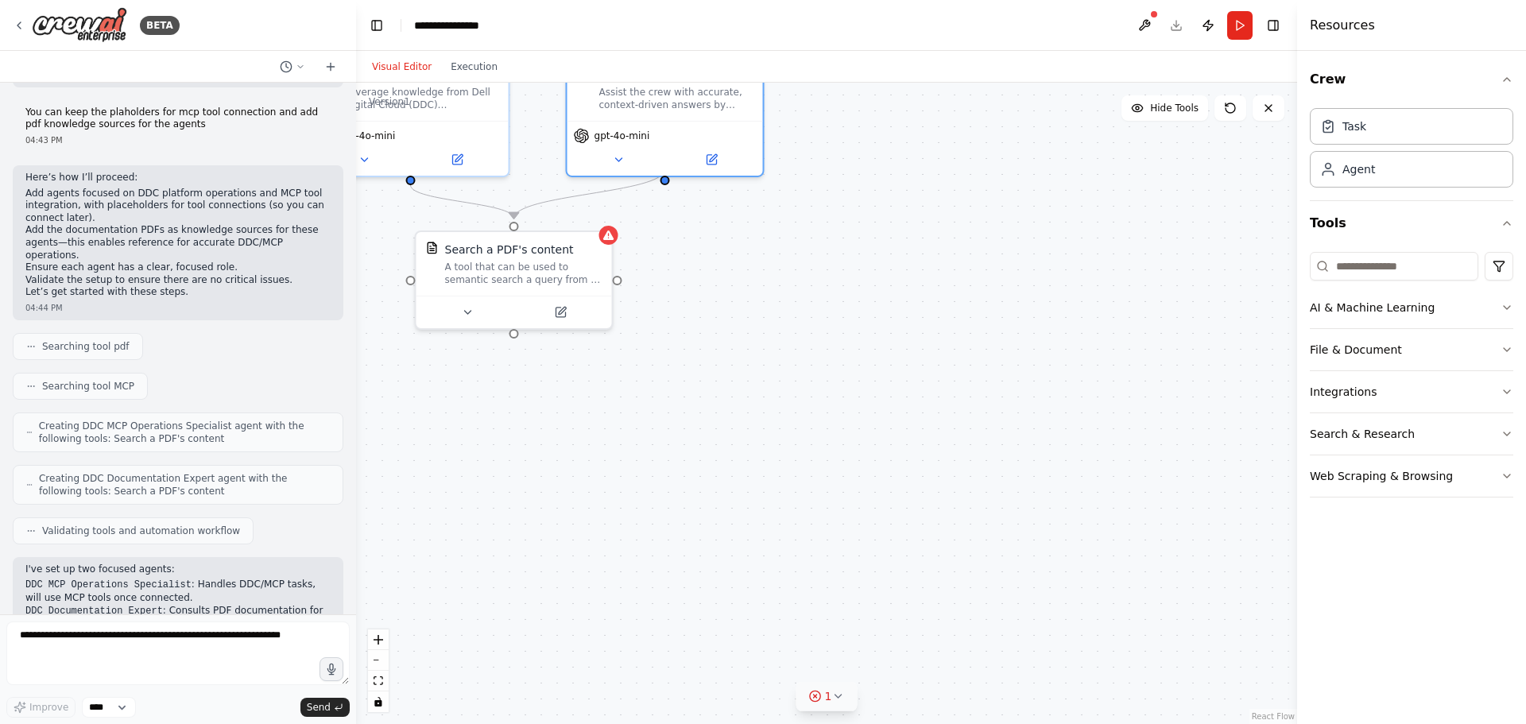
click at [826, 689] on span "1" at bounding box center [828, 696] width 7 height 16
click at [942, 657] on button at bounding box center [950, 655] width 27 height 19
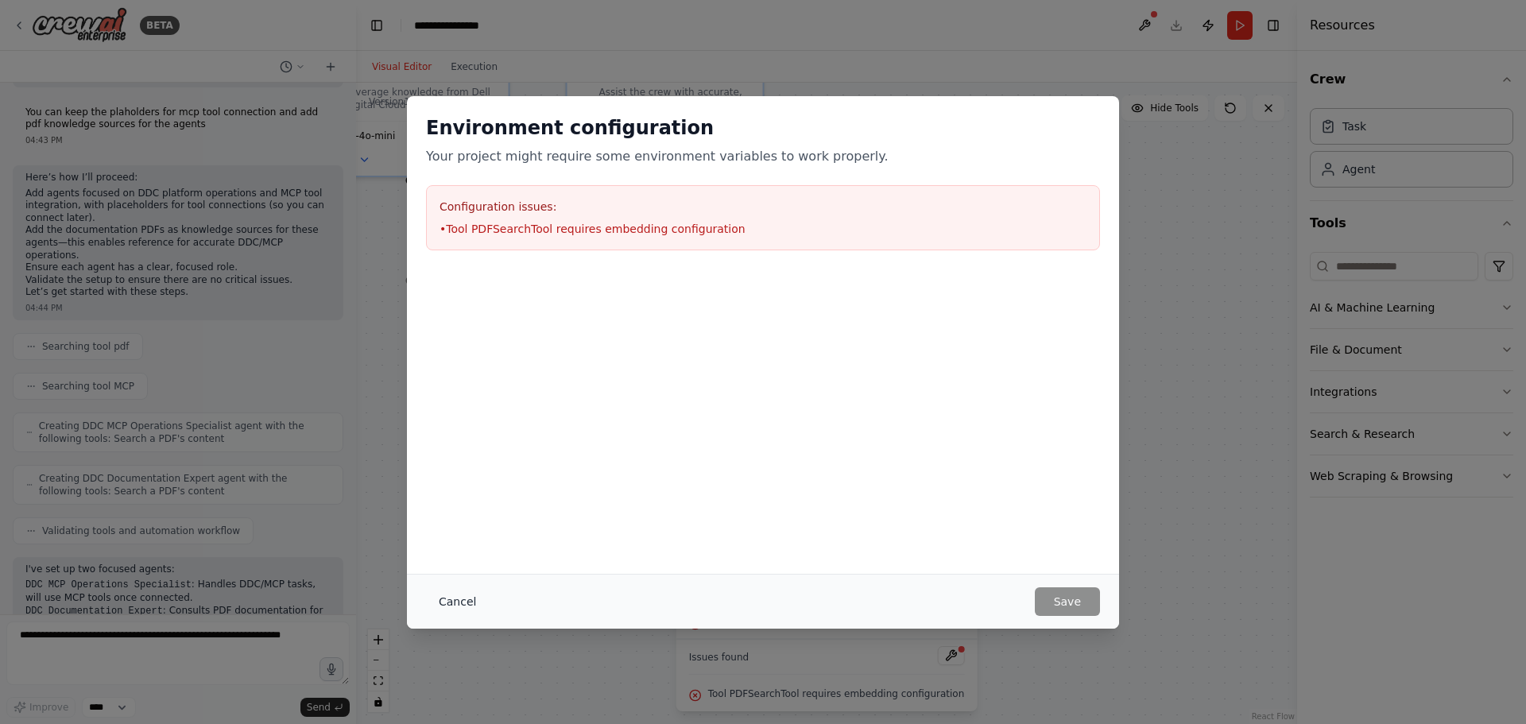
click at [452, 606] on button "Cancel" at bounding box center [457, 601] width 63 height 29
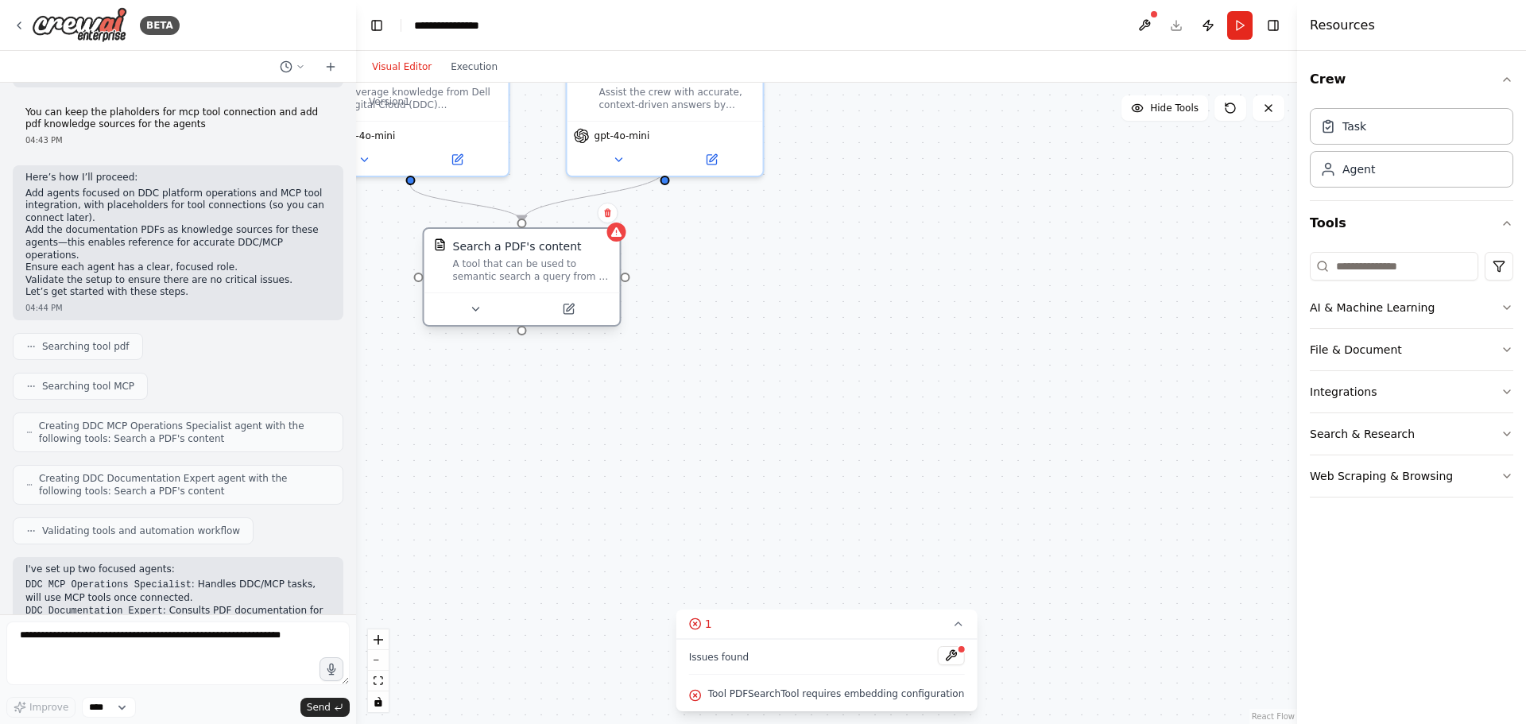
click at [474, 255] on div "Search a PDF's content A tool that can be used to semantic search a query from …" at bounding box center [531, 260] width 157 height 45
click at [555, 304] on button at bounding box center [569, 309] width 90 height 19
click at [564, 312] on icon at bounding box center [568, 309] width 10 height 10
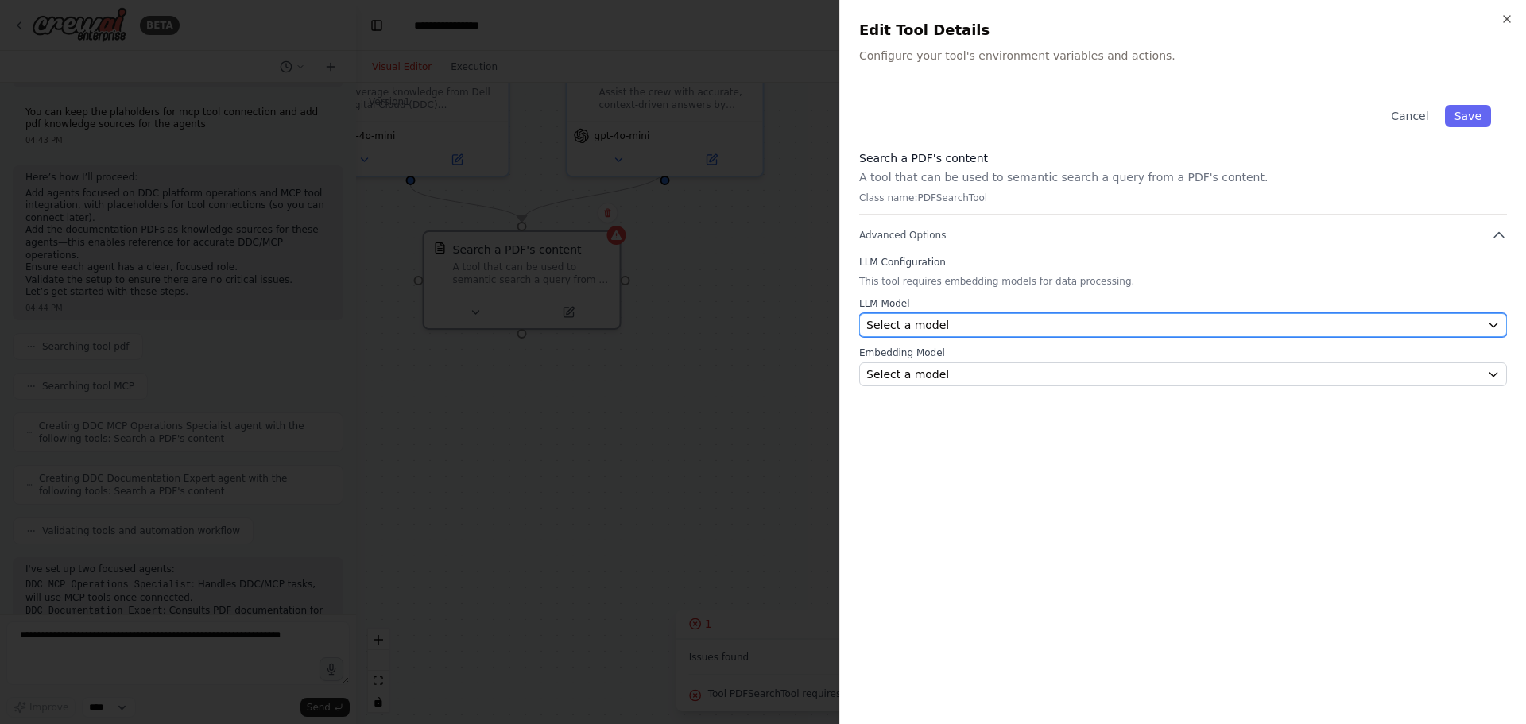
click at [966, 334] on button "Select a model" at bounding box center [1183, 325] width 648 height 24
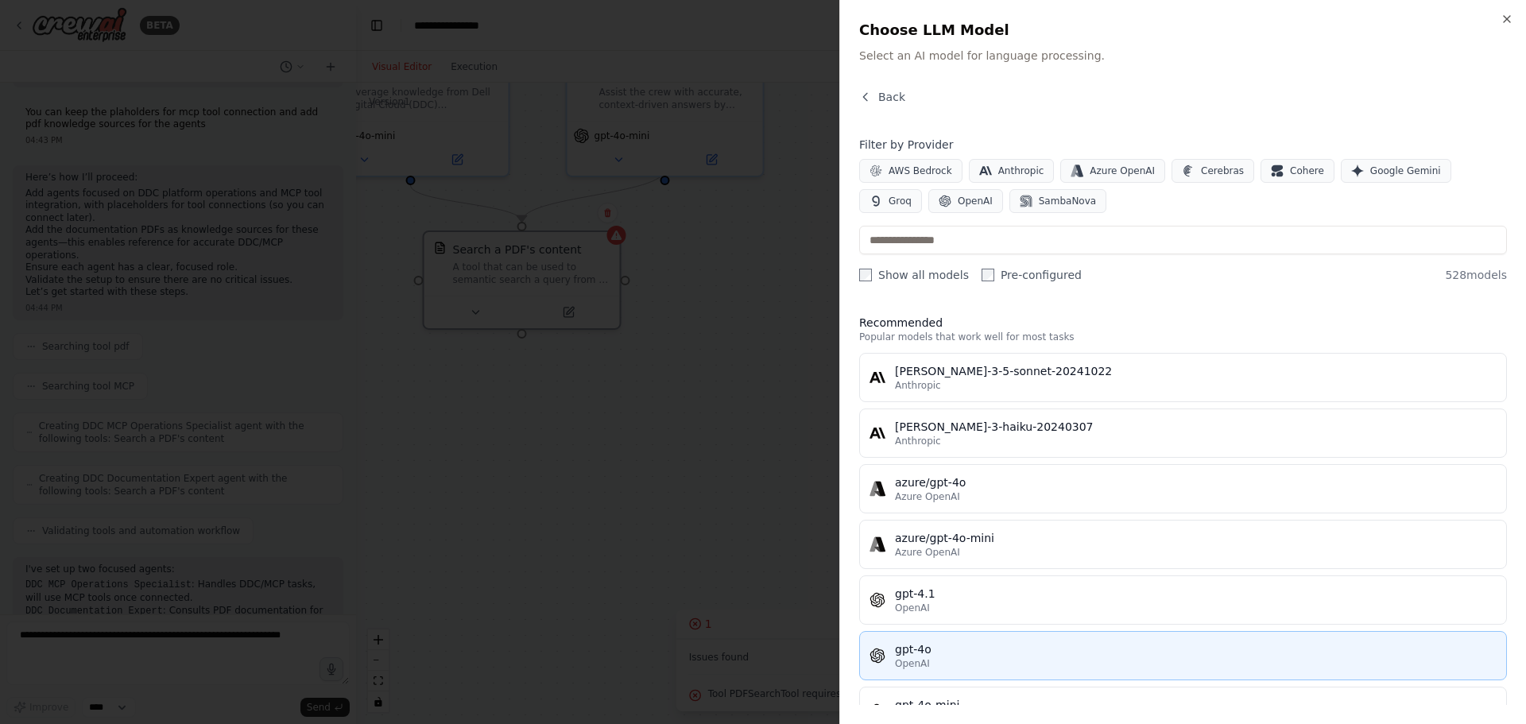
click at [941, 648] on div "gpt-4o" at bounding box center [1196, 649] width 602 height 16
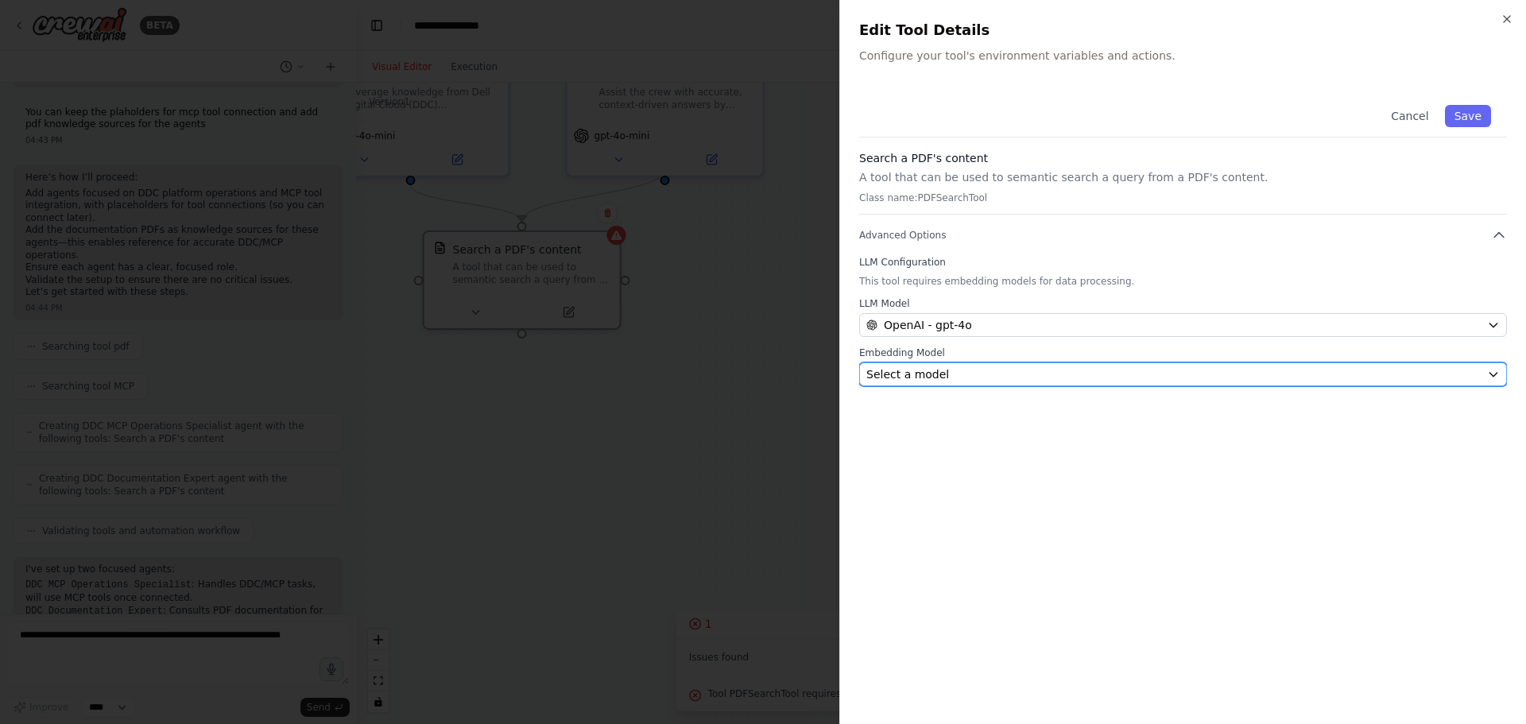
click at [942, 383] on button "Select a model" at bounding box center [1183, 374] width 648 height 24
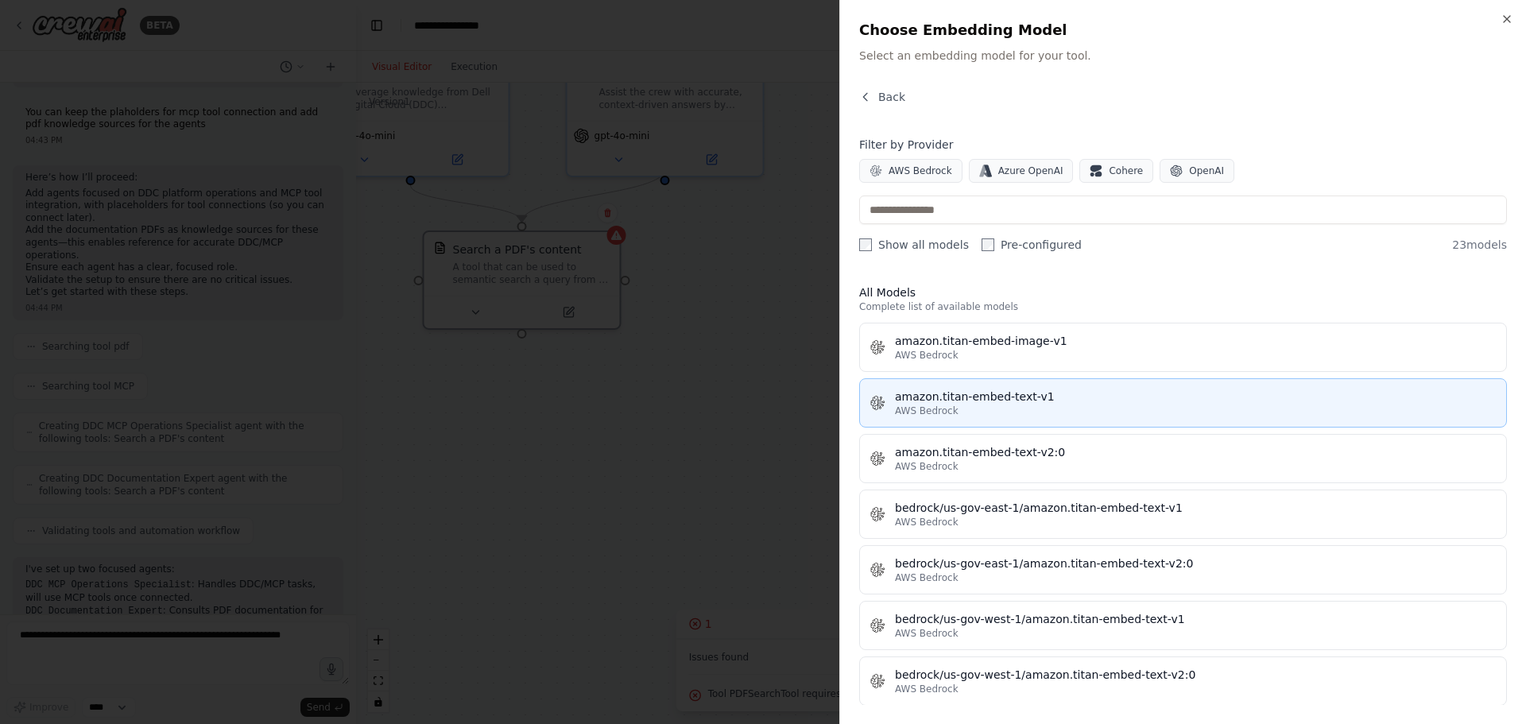
click at [995, 417] on button "amazon.titan-embed-text-v1 AWS Bedrock" at bounding box center [1183, 402] width 648 height 49
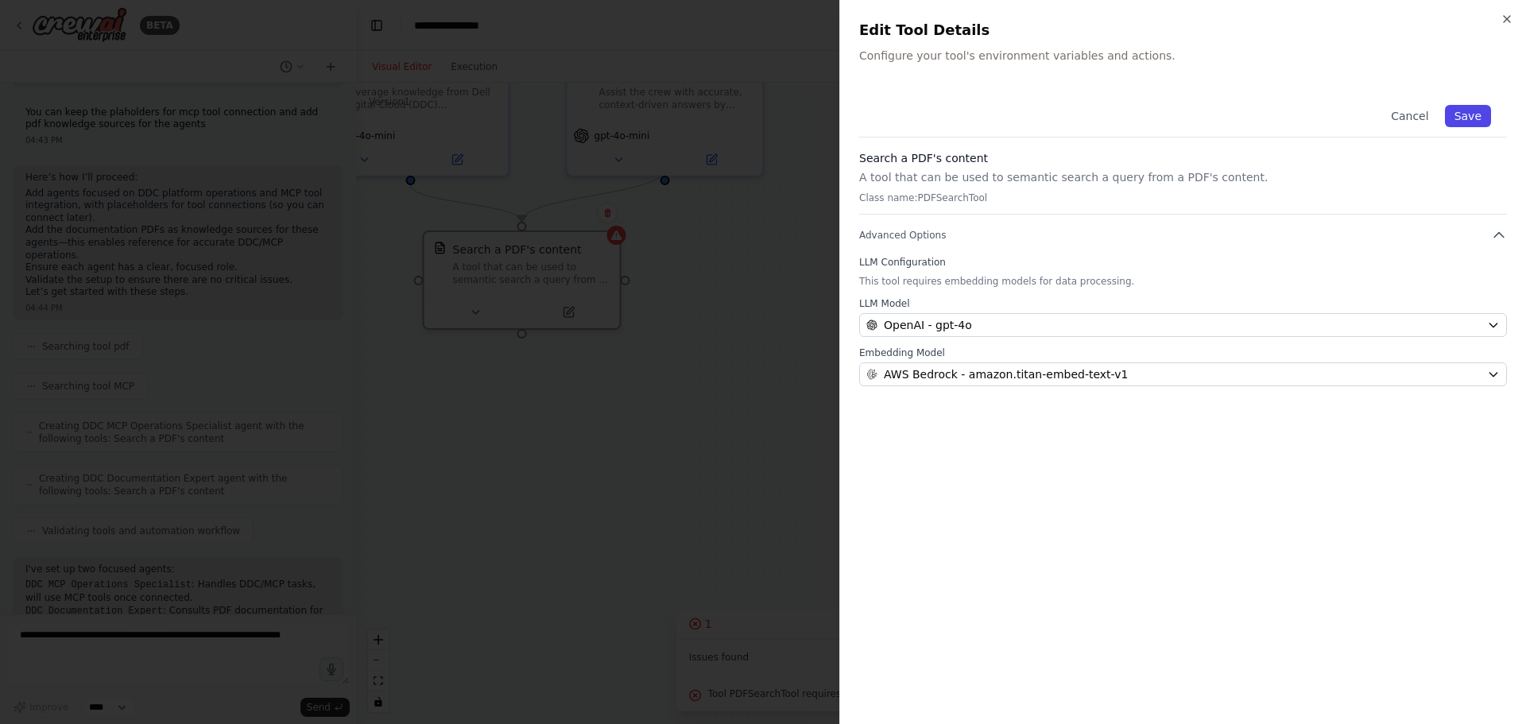
click at [1475, 119] on button "Save" at bounding box center [1468, 116] width 46 height 22
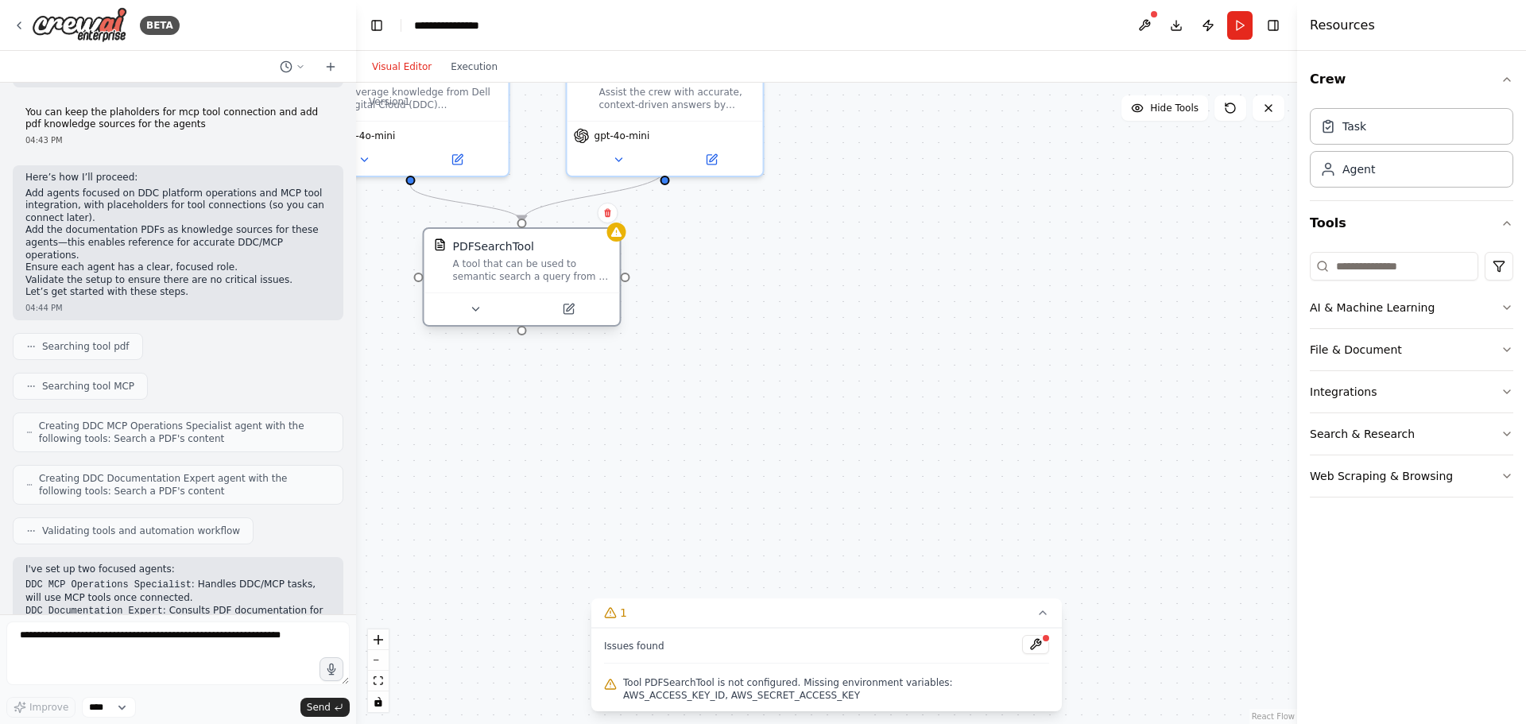
click at [510, 277] on div "A tool that can be used to semantic search a query from a PDF's content." at bounding box center [531, 269] width 157 height 25
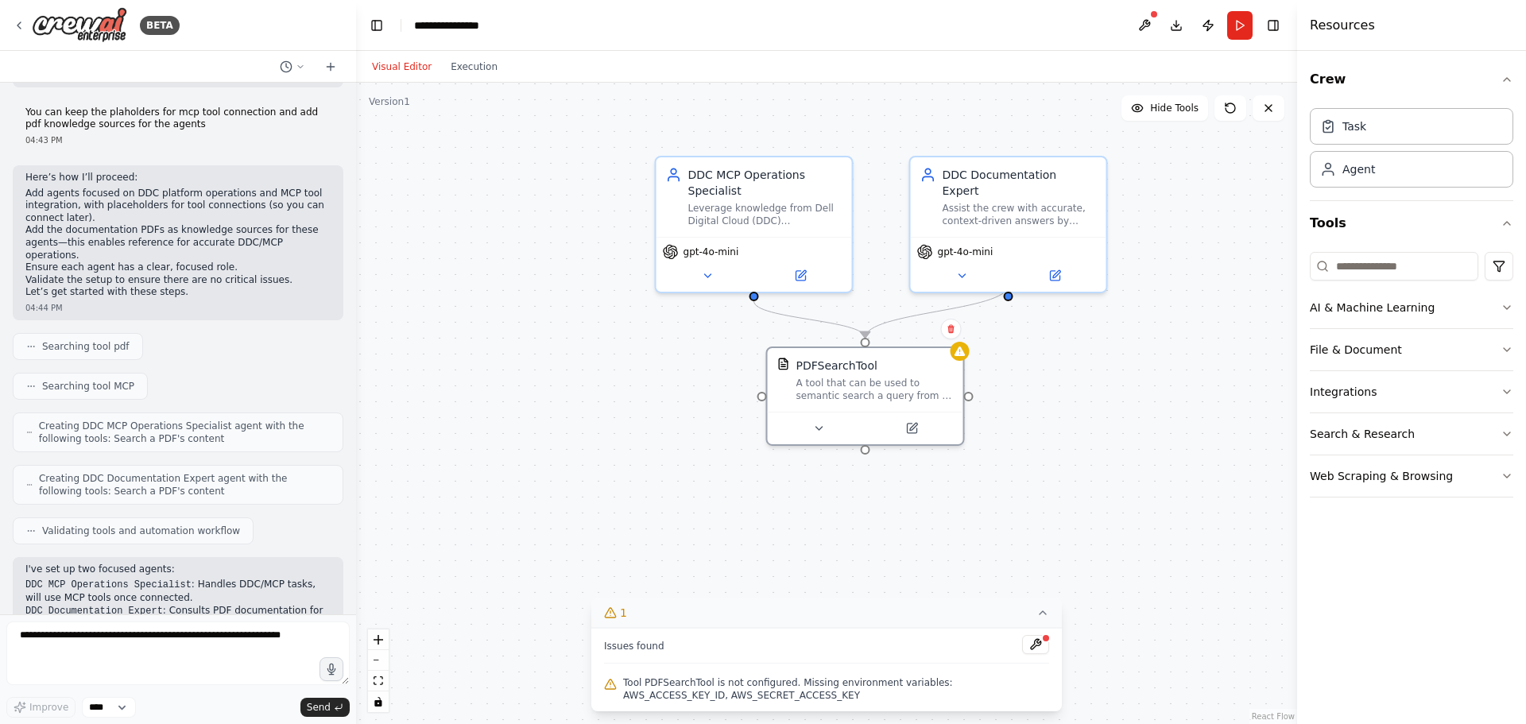
drag, startPoint x: 586, startPoint y: 509, endPoint x: 900, endPoint y: 610, distance: 329.5
click at [900, 610] on div "Version 1 Hide Tools .deletable-edge-delete-btn { width: 20px; height: 20px; bo…" at bounding box center [826, 403] width 941 height 641
click at [775, 217] on div "Leverage knowledge from Dell Digital Cloud (DDC) documentation (PDFs) and (once…" at bounding box center [765, 211] width 154 height 25
click at [857, 377] on div "A tool that can be used to semantic search a query from a PDF's content." at bounding box center [874, 385] width 157 height 25
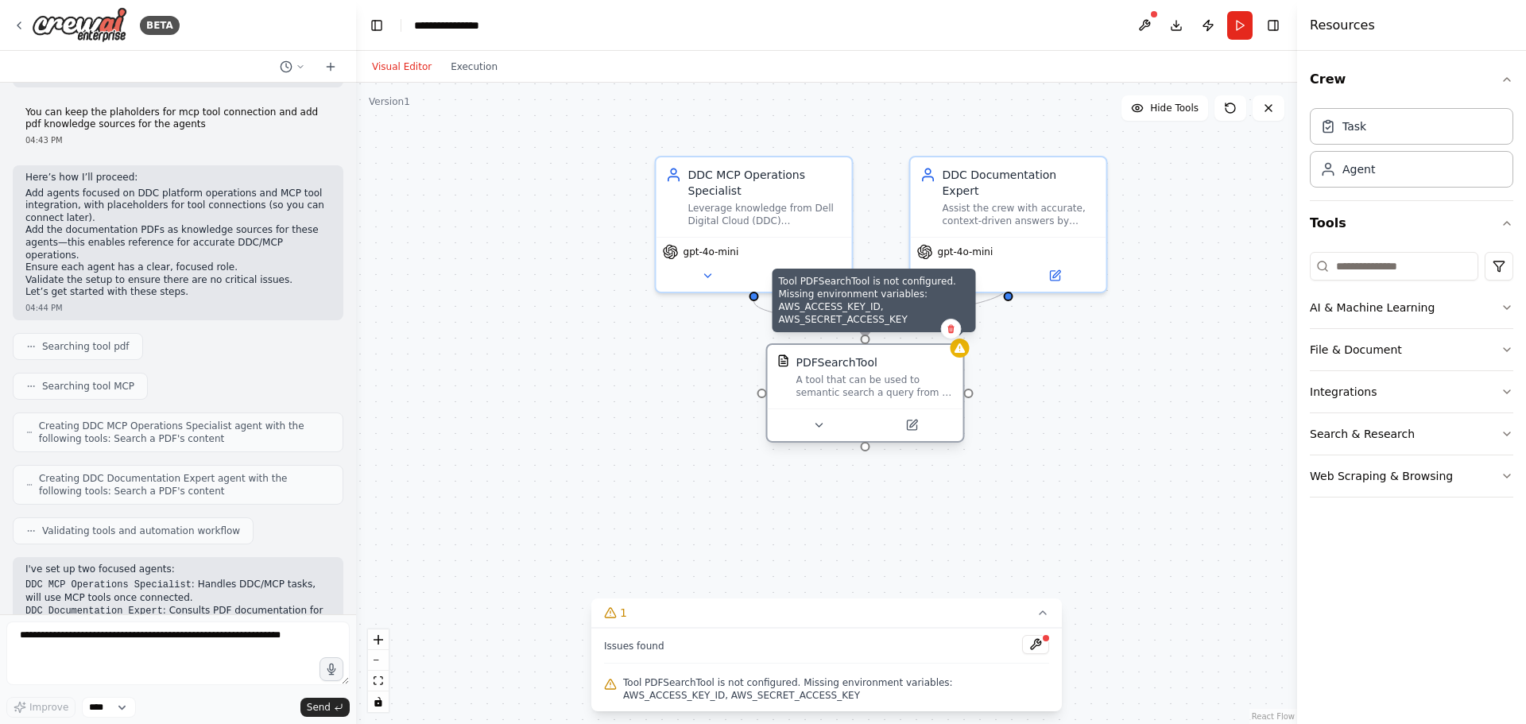
click at [961, 351] on icon at bounding box center [959, 348] width 10 height 10
